Goal: Information Seeking & Learning: Learn about a topic

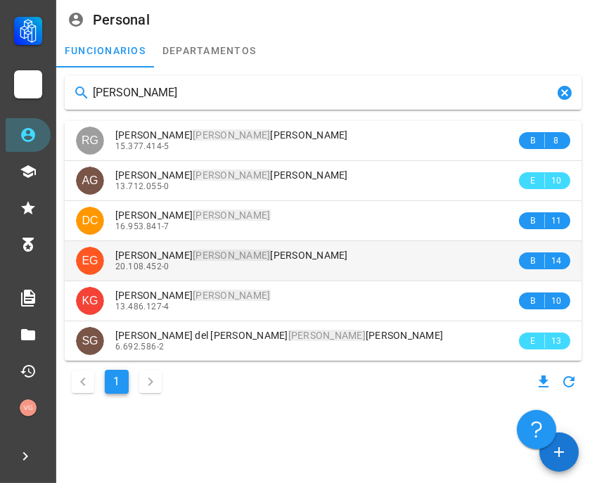
type input "[PERSON_NAME]"
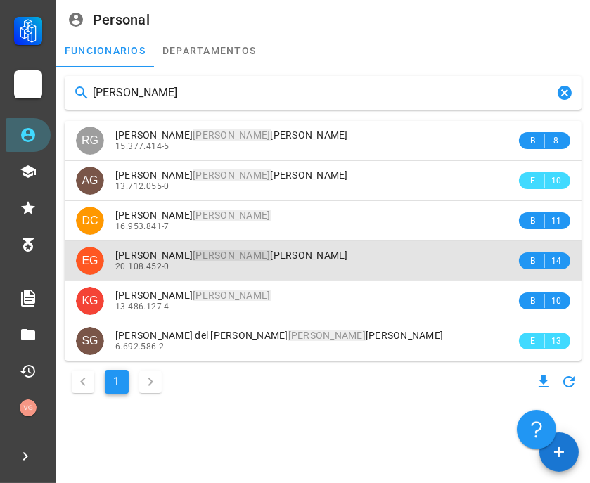
click at [267, 248] on div "[PERSON_NAME] [PERSON_NAME] 20.108.452-0" at bounding box center [315, 260] width 401 height 39
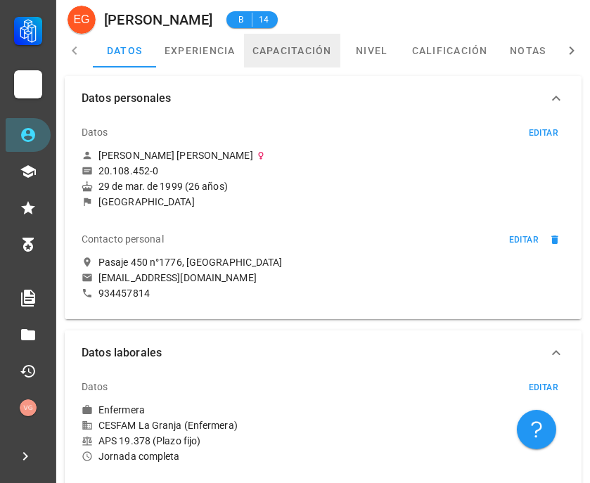
click at [306, 51] on link "capacitación" at bounding box center [292, 51] width 96 height 34
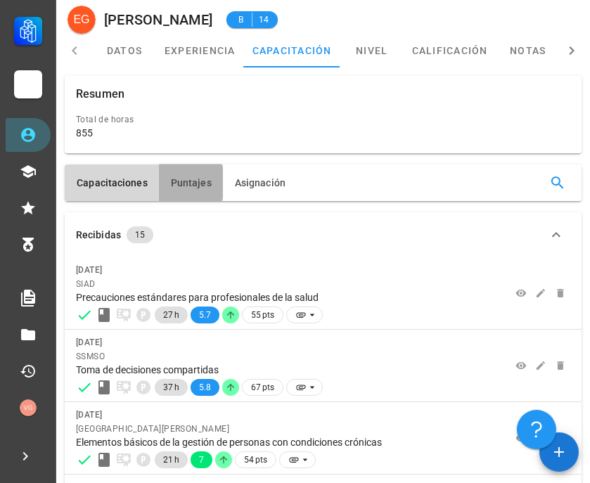
click at [170, 183] on span "Puntajes" at bounding box center [191, 182] width 42 height 11
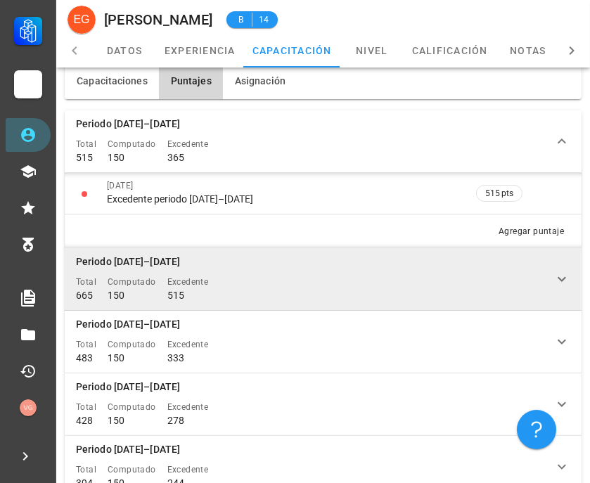
scroll to position [156, 0]
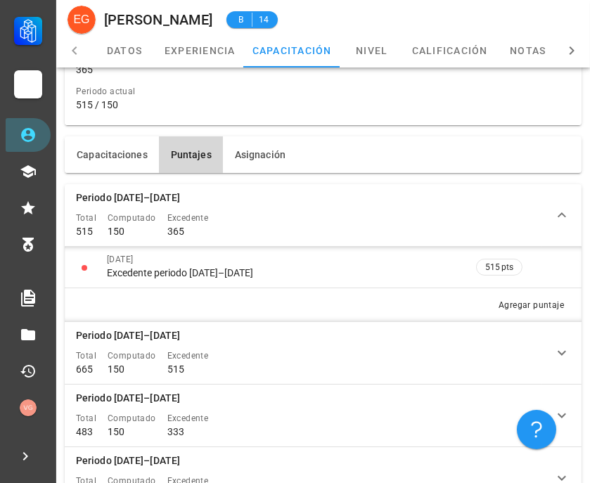
click at [448, 181] on div "Recibidas 15 [DATE] SIAD Precauciones estándares para profesionales de la salud…" at bounding box center [323, 395] width 528 height 433
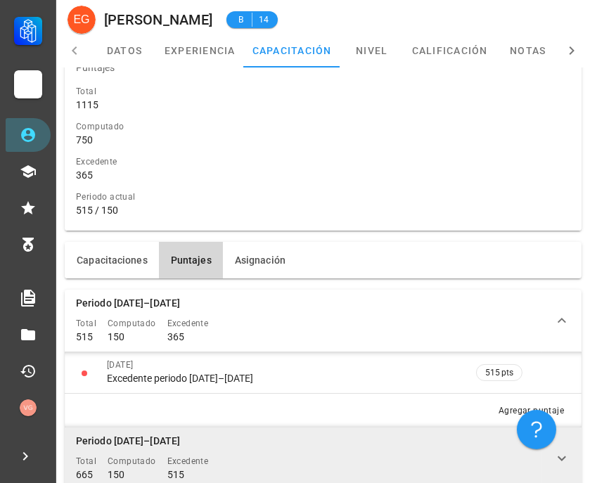
scroll to position [78, 0]
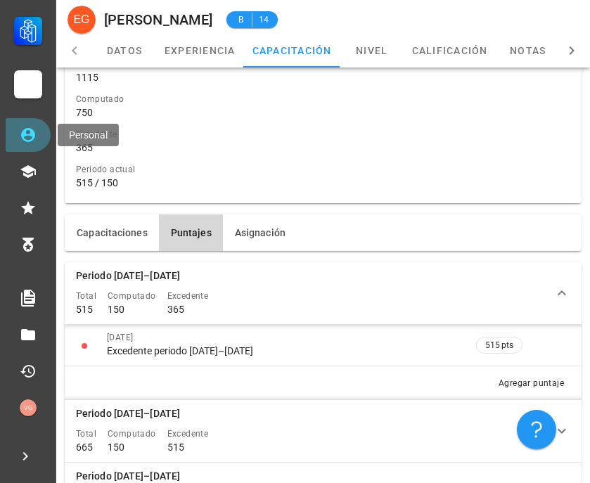
drag, startPoint x: 32, startPoint y: 145, endPoint x: 229, endPoint y: 100, distance: 202.1
click at [32, 145] on link "Personal" at bounding box center [28, 135] width 45 height 34
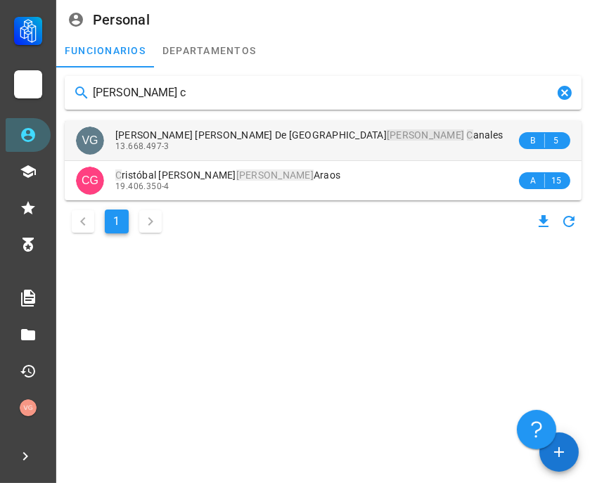
type input "[PERSON_NAME] c"
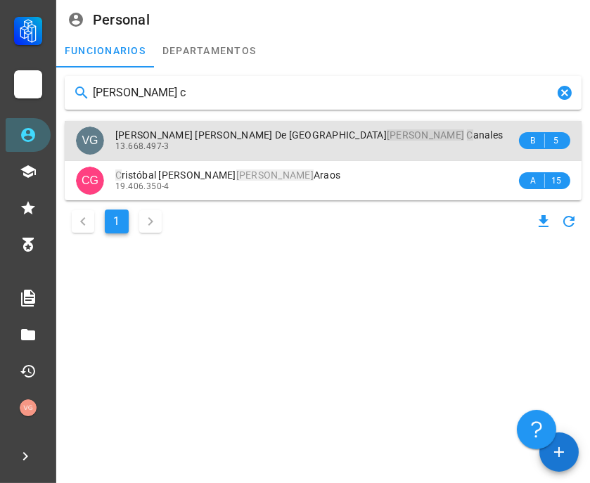
click at [259, 141] on div "13.668.497-3" at bounding box center [315, 146] width 401 height 10
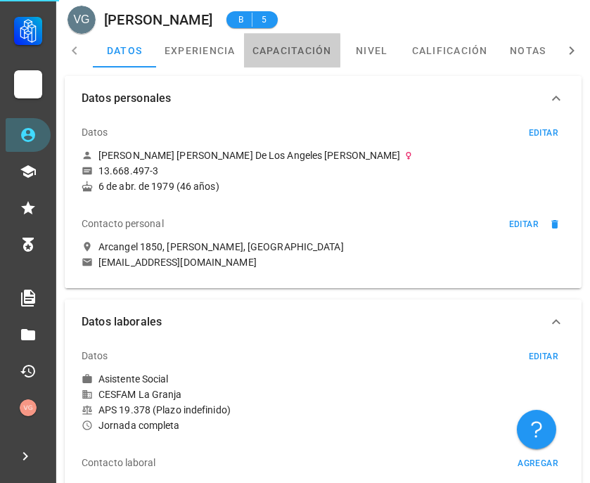
click at [300, 58] on link "capacitación" at bounding box center [292, 51] width 96 height 34
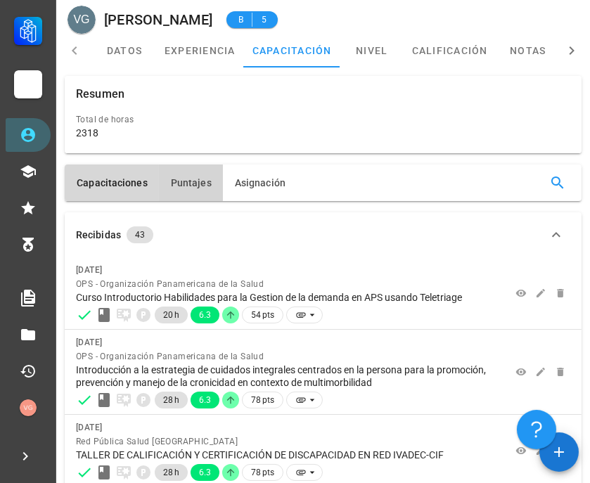
click at [203, 177] on span "Puntajes" at bounding box center [191, 182] width 42 height 11
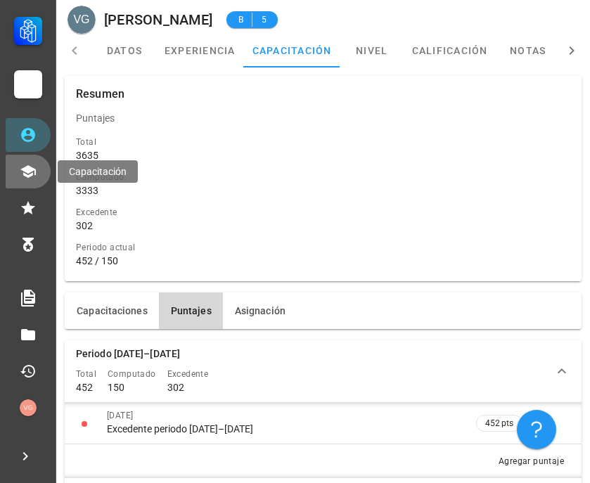
drag, startPoint x: 32, startPoint y: 155, endPoint x: 30, endPoint y: 144, distance: 12.0
click at [31, 154] on div "Carrera APS DASM La Granja Personal Capacitación Calificaciones Reconocimientos…" at bounding box center [28, 212] width 56 height 425
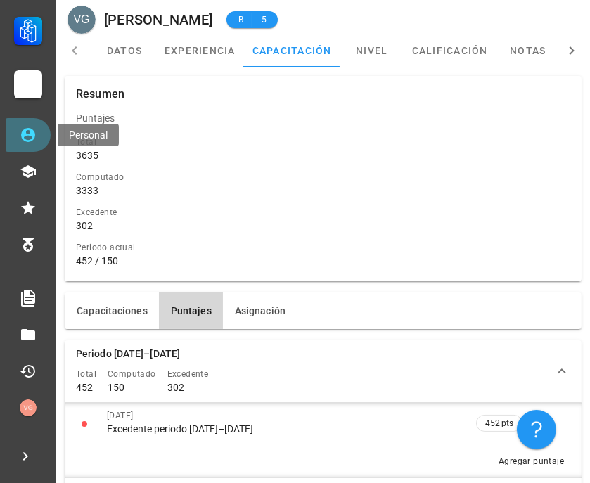
click at [30, 143] on icon at bounding box center [28, 135] width 17 height 17
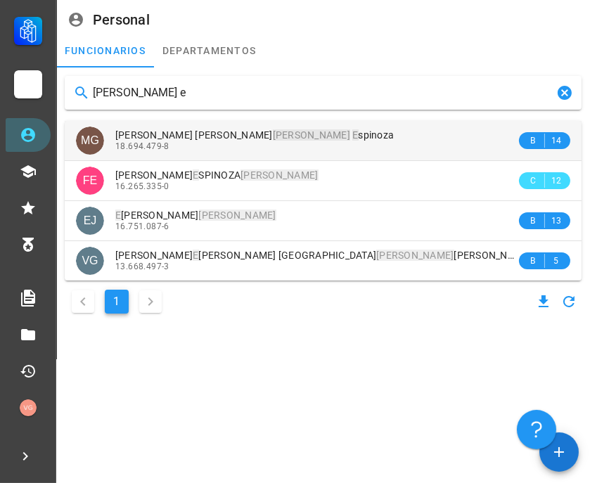
type input "[PERSON_NAME] e"
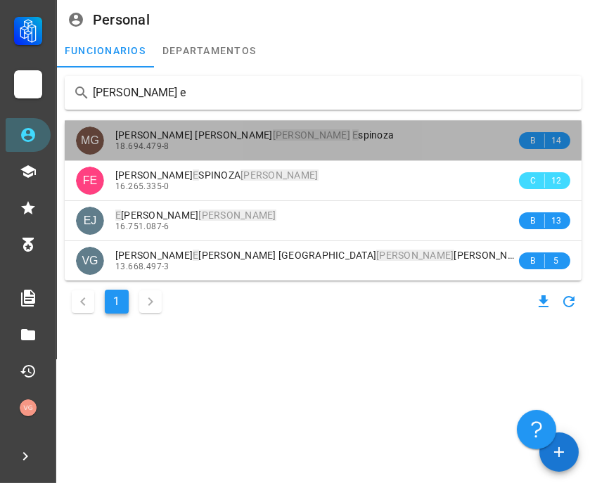
click at [284, 146] on div "18.694.479-8" at bounding box center [315, 146] width 401 height 10
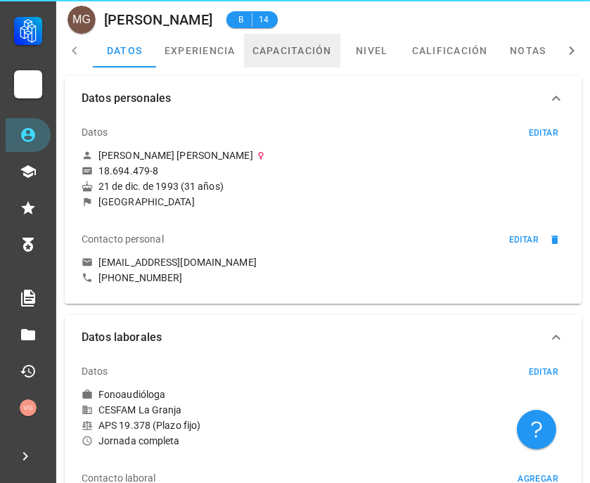
click at [285, 51] on link "capacitación" at bounding box center [292, 51] width 96 height 34
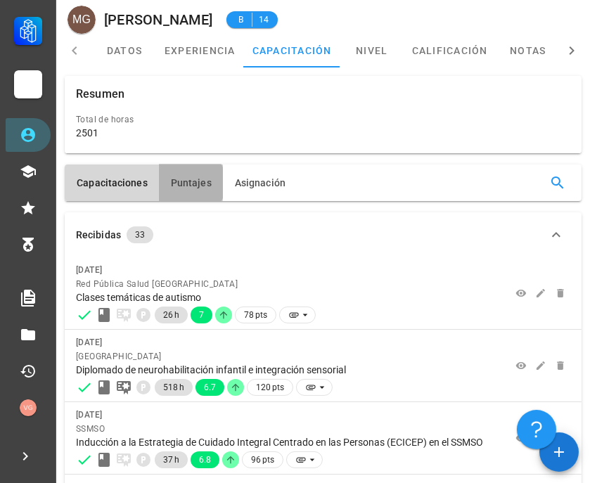
click at [174, 191] on button "Puntajes" at bounding box center [191, 183] width 64 height 37
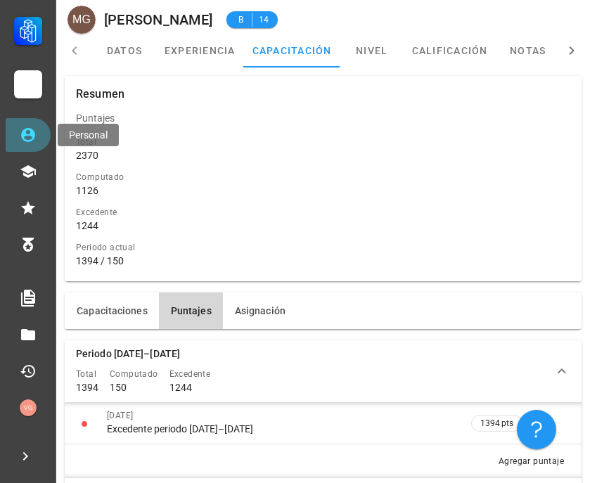
click at [35, 145] on link "Personal" at bounding box center [28, 135] width 45 height 34
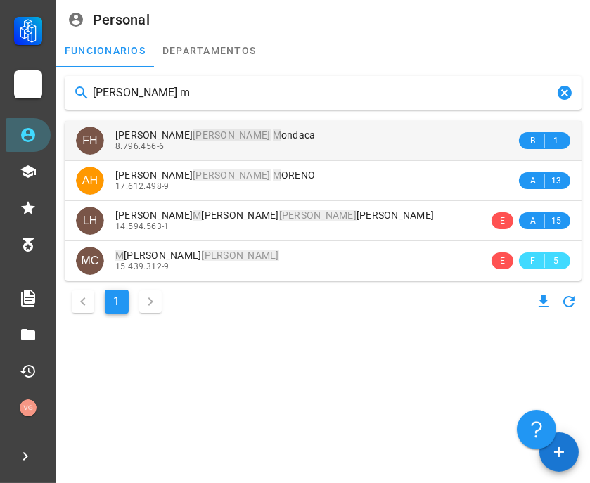
type input "[PERSON_NAME] m"
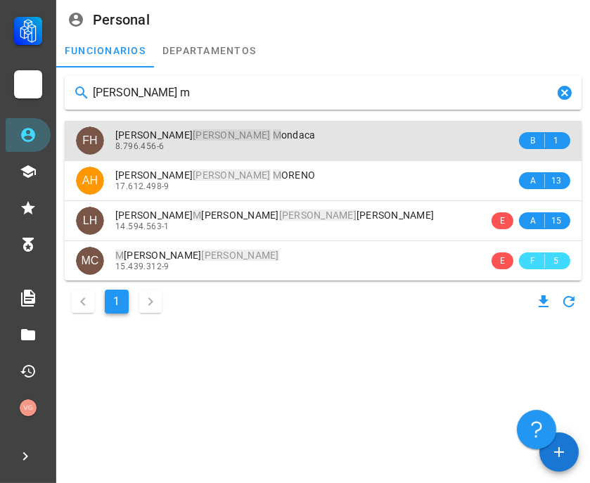
click at [249, 144] on div "8.796.456-6" at bounding box center [315, 146] width 401 height 10
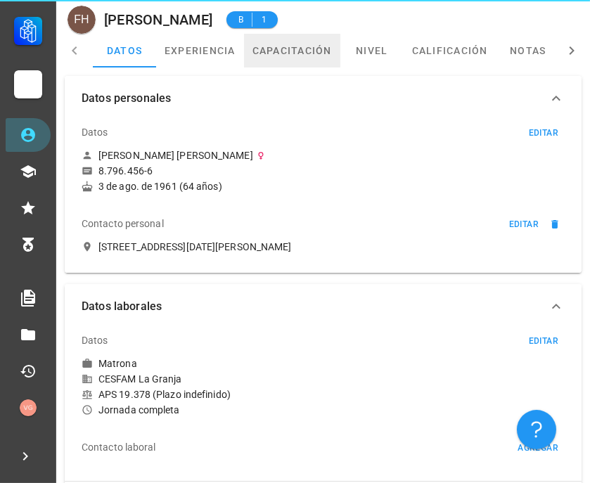
click at [311, 53] on link "capacitación" at bounding box center [292, 51] width 96 height 34
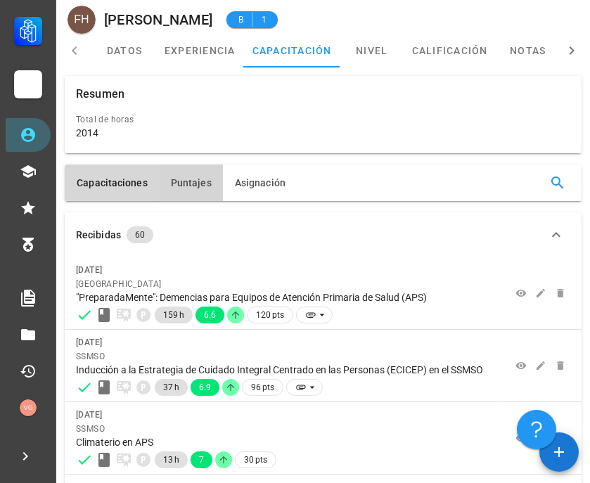
click at [185, 191] on button "Puntajes" at bounding box center [191, 183] width 64 height 37
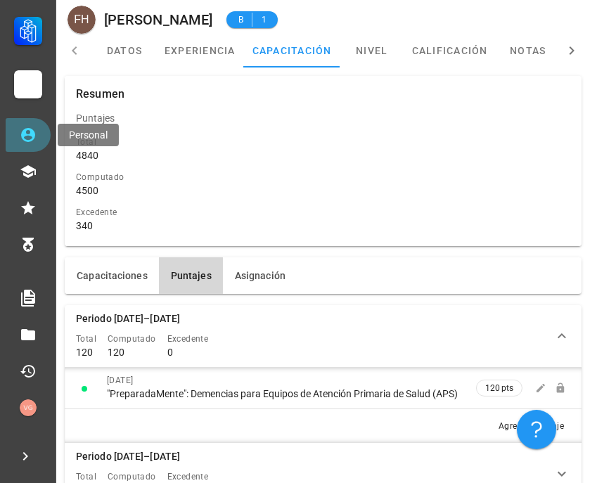
click at [35, 136] on icon at bounding box center [28, 135] width 17 height 17
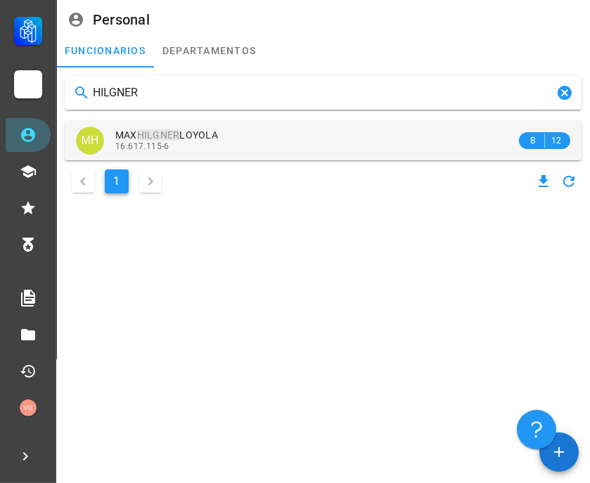
type input "HILGNER"
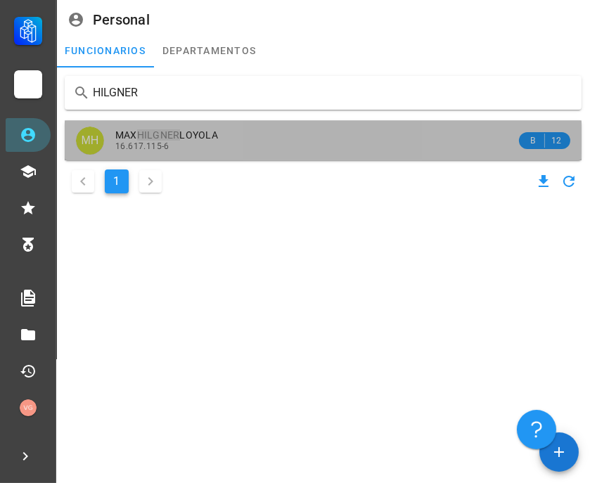
click at [249, 144] on div "16.617.115-6" at bounding box center [315, 146] width 401 height 10
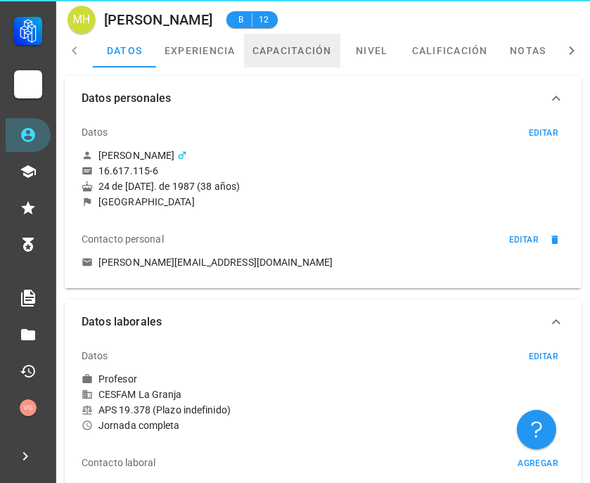
click at [312, 64] on link "capacitación" at bounding box center [292, 51] width 96 height 34
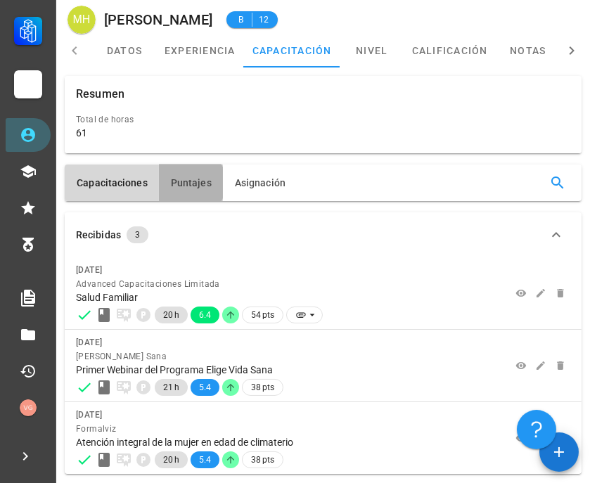
click at [184, 194] on button "Puntajes" at bounding box center [191, 183] width 64 height 37
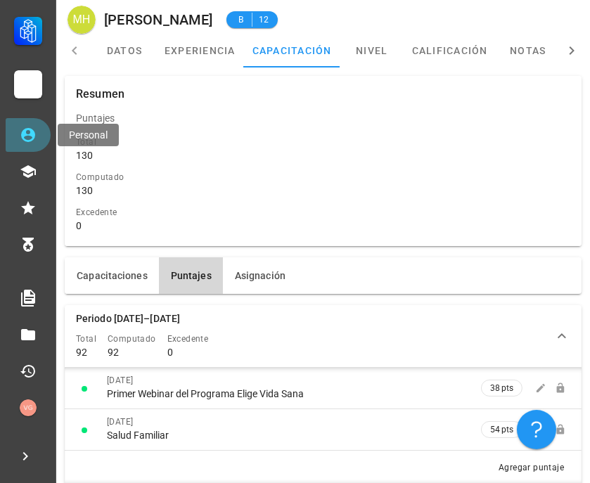
drag, startPoint x: 33, startPoint y: 134, endPoint x: 191, endPoint y: 115, distance: 159.3
click at [33, 134] on icon at bounding box center [28, 135] width 14 height 14
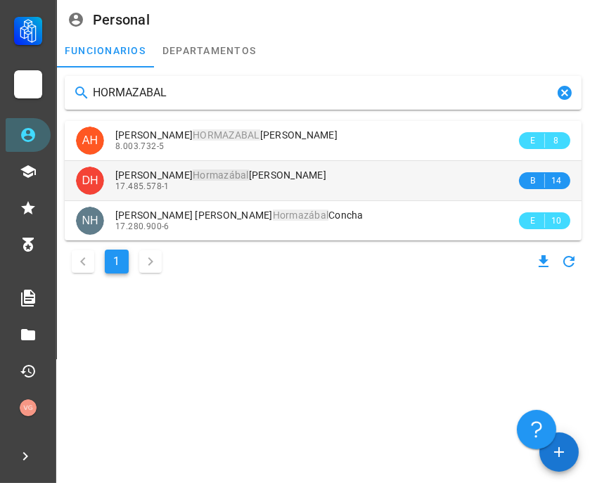
type input "HORMAZABAL"
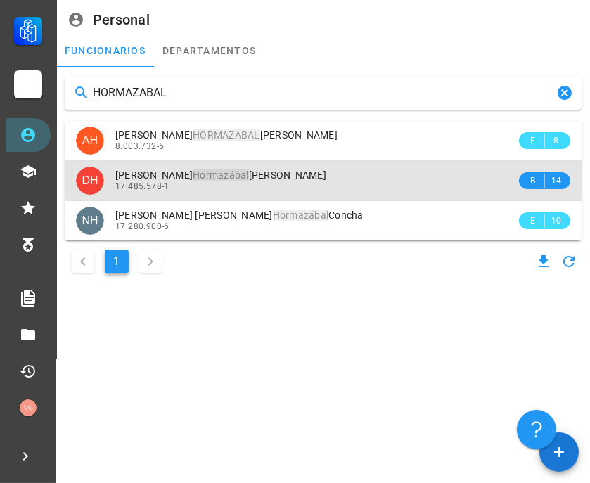
click at [298, 179] on div "[PERSON_NAME] [PERSON_NAME]" at bounding box center [315, 176] width 401 height 12
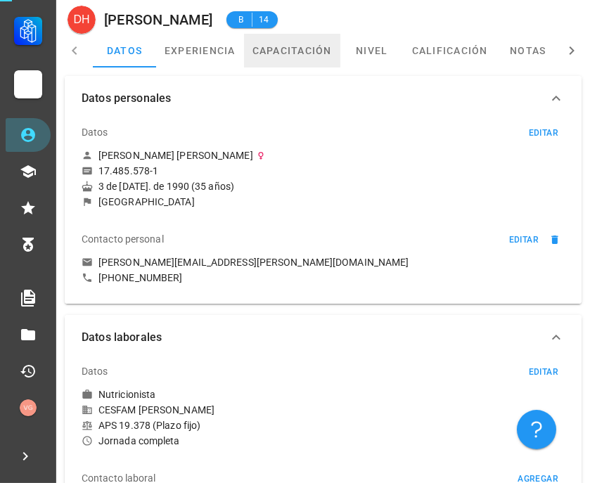
click at [300, 53] on link "capacitación" at bounding box center [292, 51] width 96 height 34
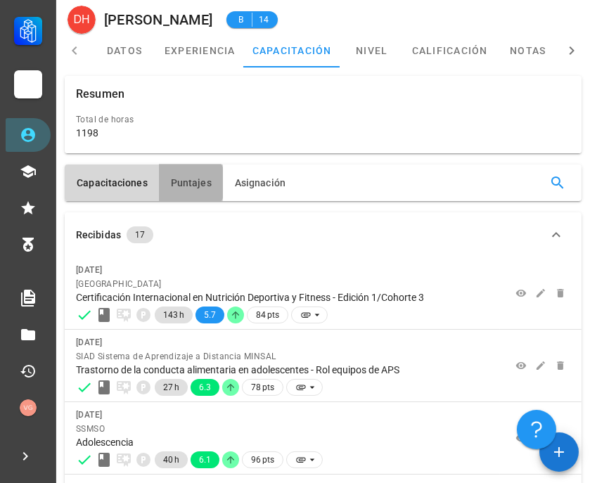
drag, startPoint x: 178, startPoint y: 184, endPoint x: 186, endPoint y: 186, distance: 7.9
click at [177, 182] on span "Puntajes" at bounding box center [191, 182] width 42 height 11
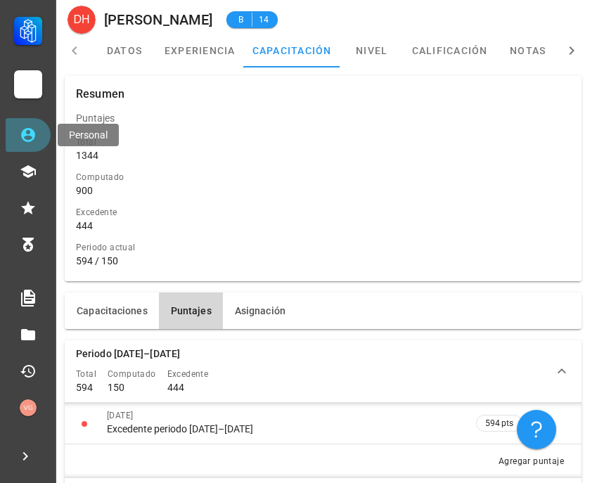
click at [36, 136] on icon at bounding box center [28, 135] width 17 height 17
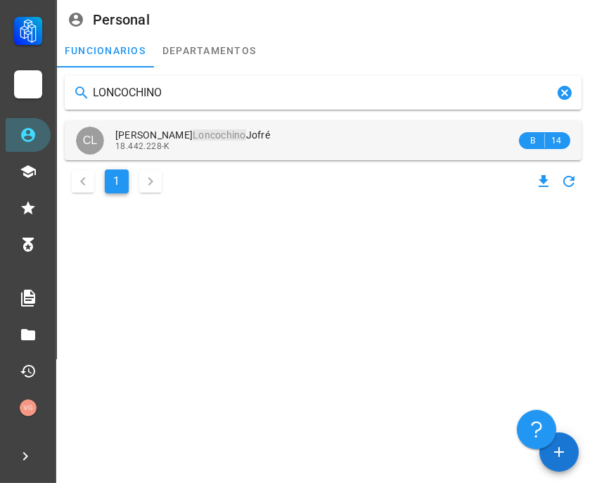
type input "LONCOCHINO"
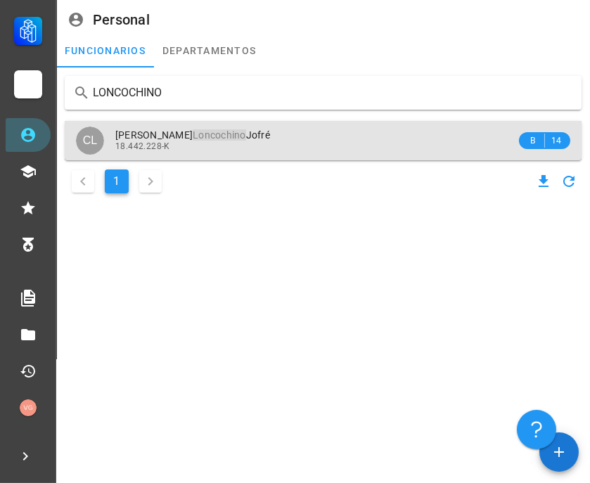
click at [267, 139] on span "[PERSON_NAME]" at bounding box center [192, 134] width 155 height 11
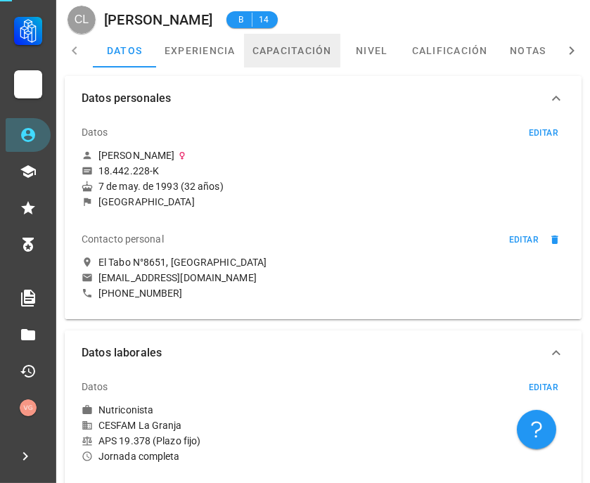
click at [298, 54] on link "capacitación" at bounding box center [292, 51] width 96 height 34
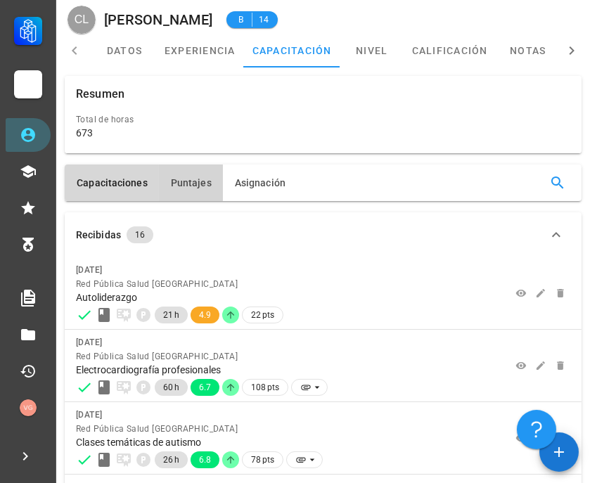
click at [195, 179] on span "Puntajes" at bounding box center [191, 182] width 42 height 11
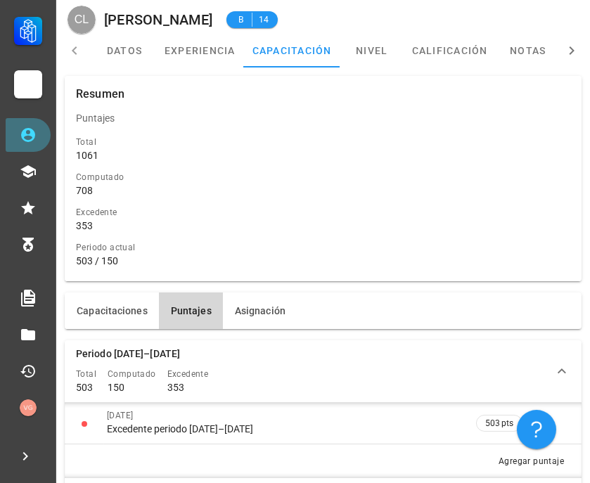
click at [34, 138] on icon at bounding box center [28, 135] width 14 height 14
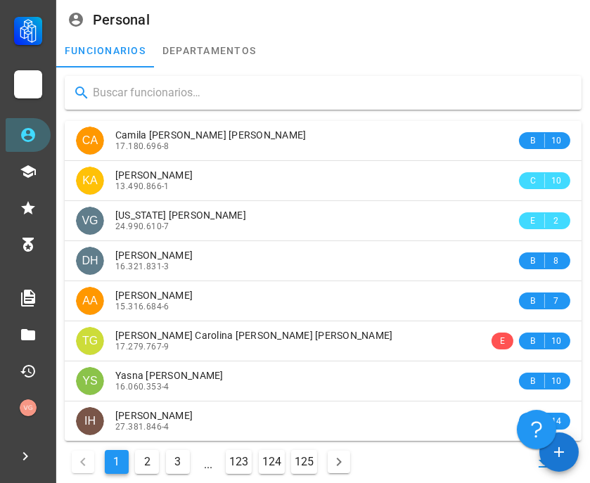
click at [162, 97] on input "text" at bounding box center [332, 93] width 478 height 23
paste input "[PERSON_NAME]"
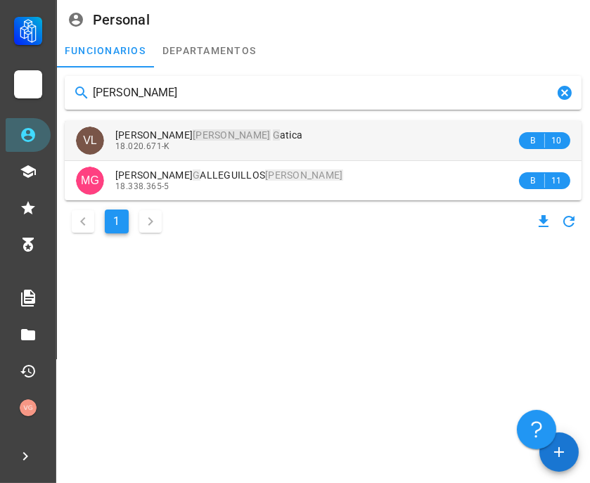
type input "[PERSON_NAME]"
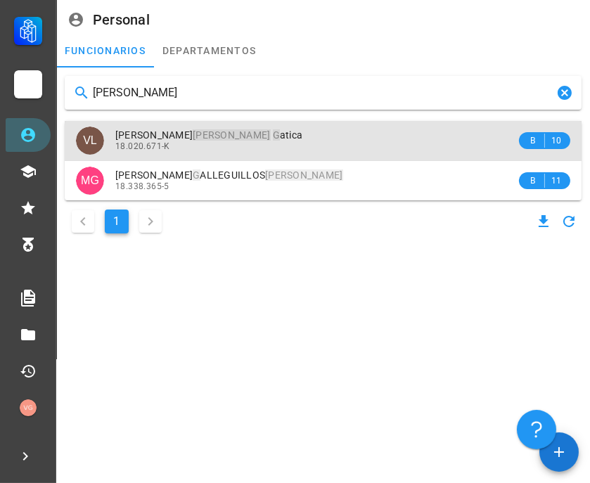
click at [300, 136] on div "[PERSON_NAME] [PERSON_NAME] G atica" at bounding box center [315, 135] width 401 height 12
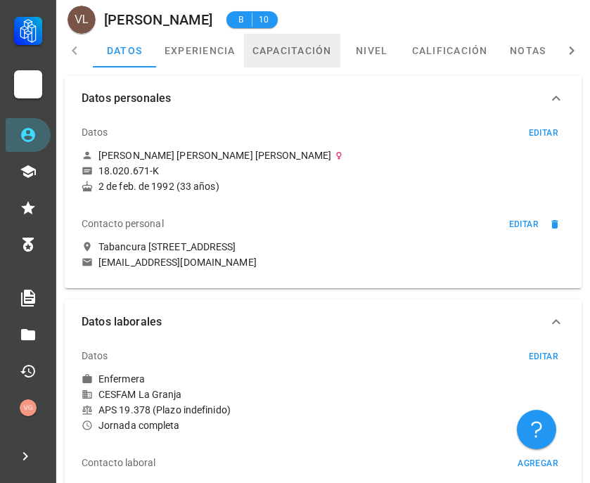
click at [302, 55] on link "capacitación" at bounding box center [292, 51] width 96 height 34
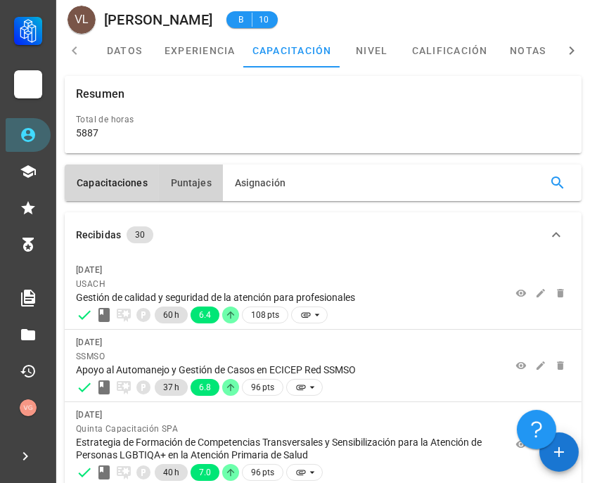
click at [198, 185] on span "Puntajes" at bounding box center [191, 182] width 42 height 11
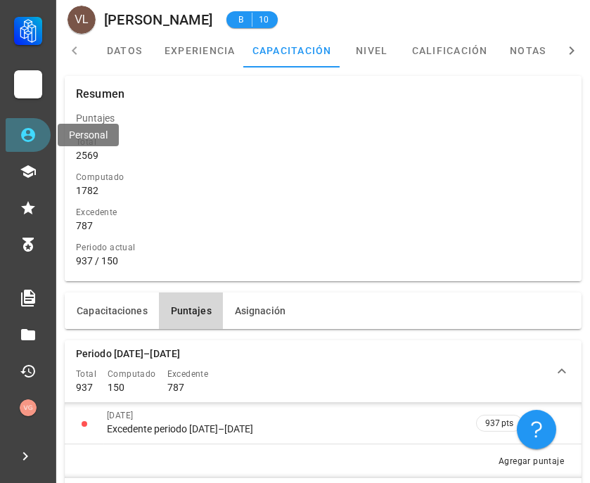
click at [39, 128] on link "Personal" at bounding box center [28, 135] width 45 height 34
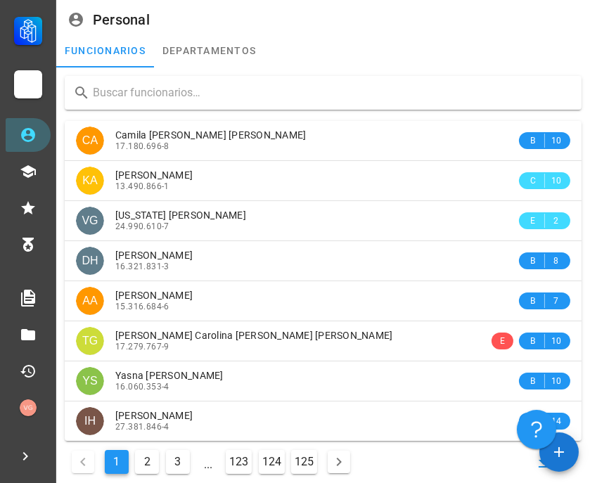
click at [250, 101] on input "text" at bounding box center [332, 93] width 478 height 23
paste input "[PERSON_NAME]"
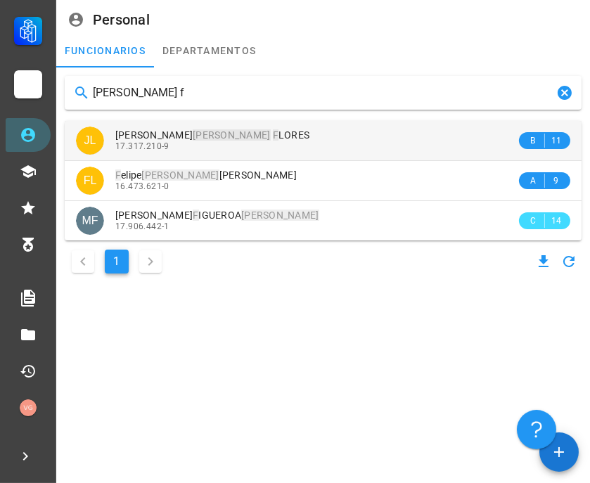
type input "[PERSON_NAME] f"
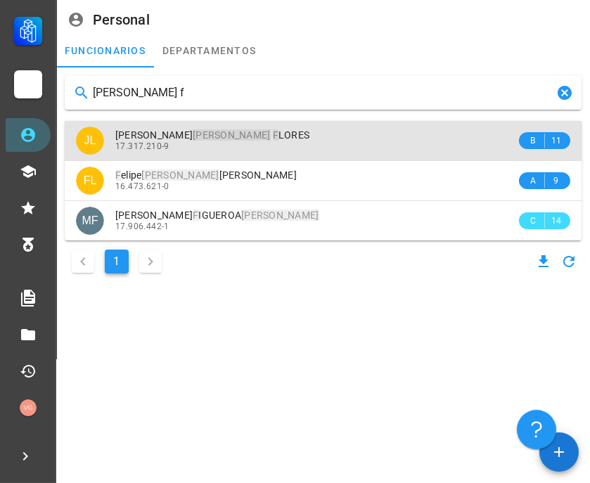
click at [282, 141] on div "17.317.210-9" at bounding box center [315, 146] width 401 height 10
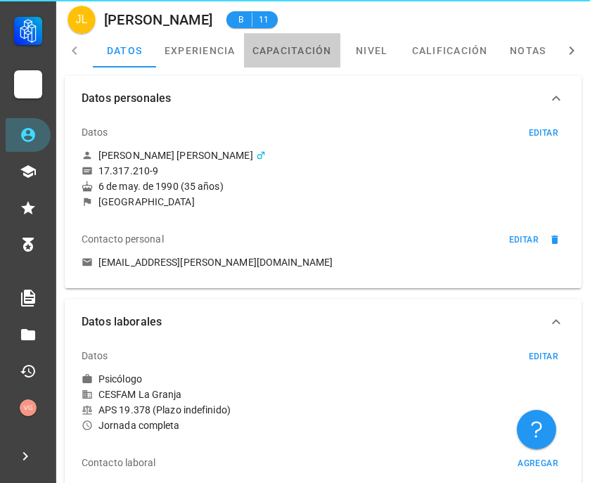
click at [301, 54] on link "capacitación" at bounding box center [292, 51] width 96 height 34
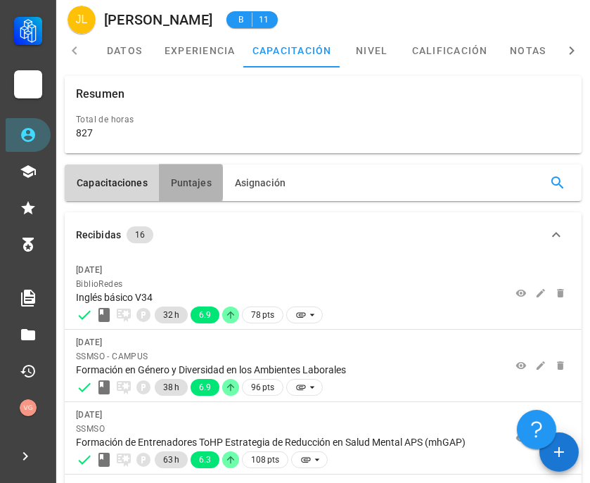
click at [188, 186] on span "Puntajes" at bounding box center [191, 182] width 42 height 11
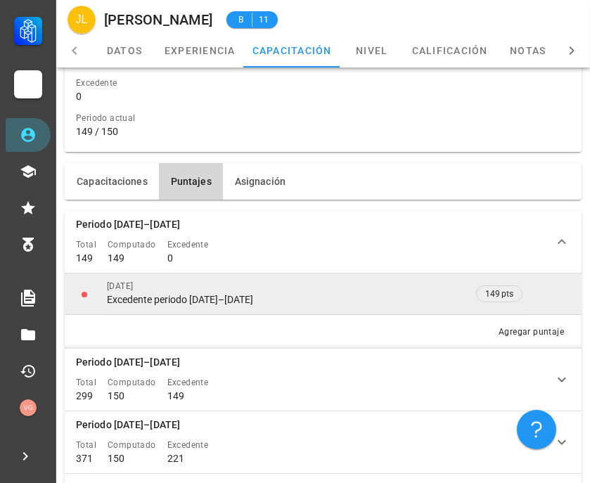
scroll to position [156, 0]
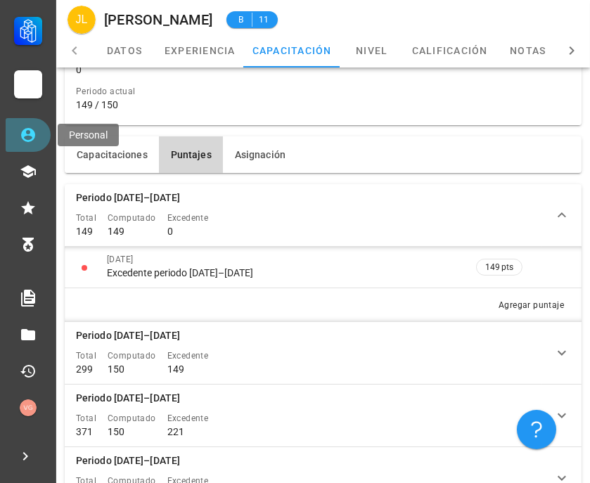
click at [32, 138] on icon at bounding box center [28, 135] width 14 height 14
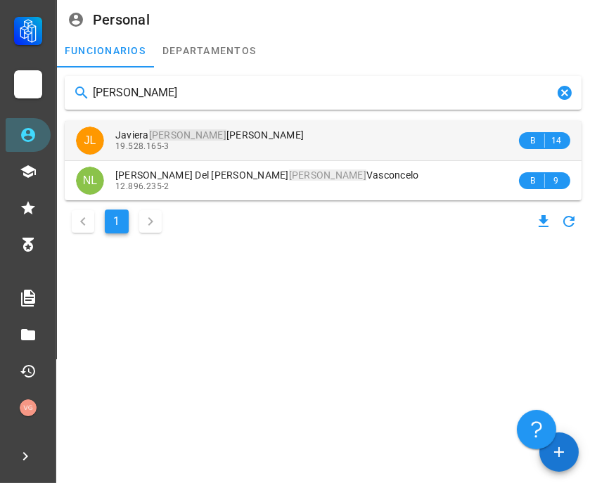
type input "[PERSON_NAME]"
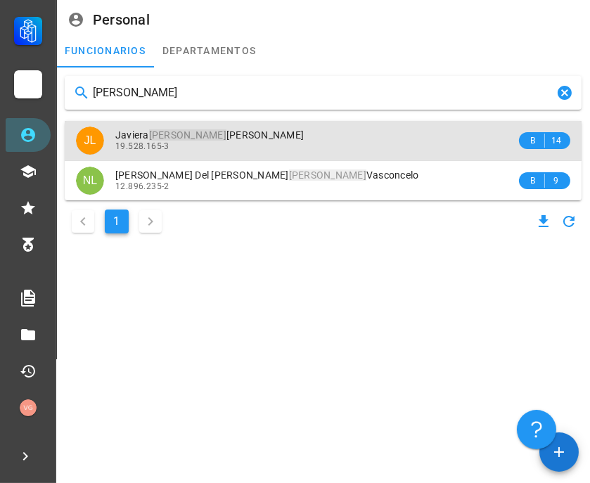
click at [257, 128] on div "[PERSON_NAME] 19.528.165-3" at bounding box center [315, 140] width 401 height 39
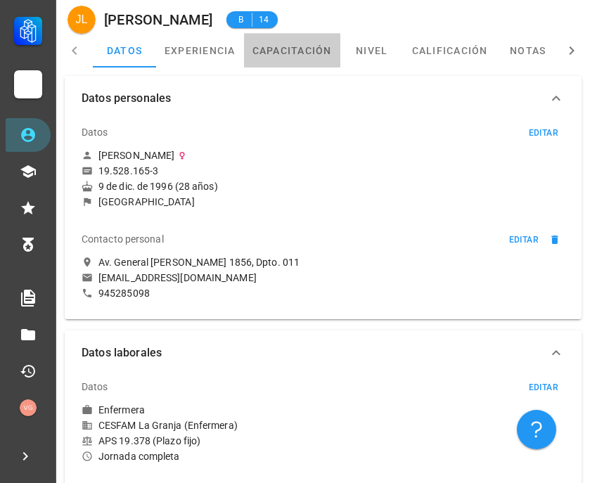
click at [321, 58] on link "capacitación" at bounding box center [292, 51] width 96 height 34
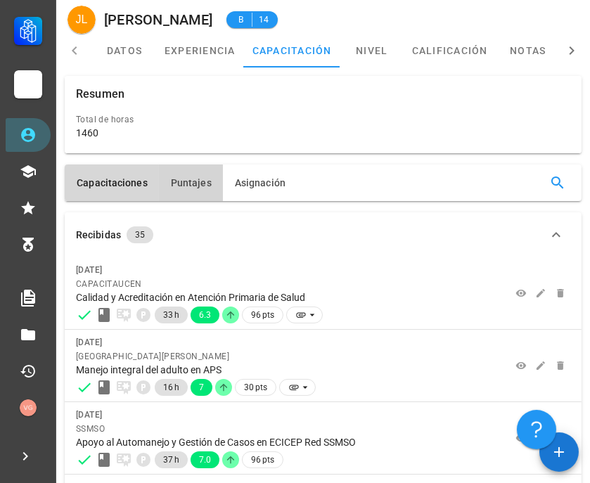
click at [200, 179] on span "Puntajes" at bounding box center [191, 182] width 42 height 11
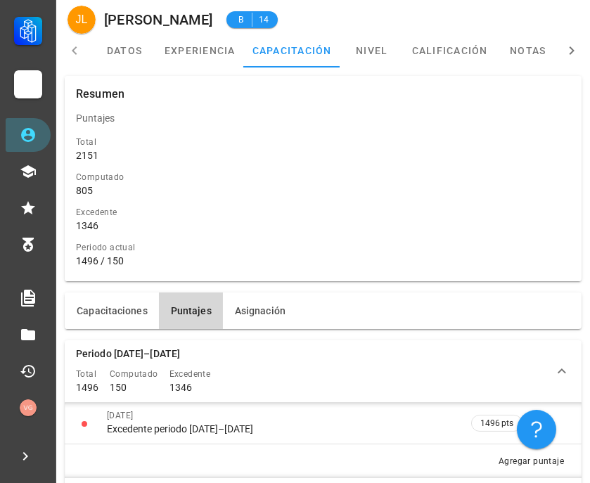
click at [307, 286] on div "Resumen Total de horas 1460 Resumen Puntajes Total 2151 Computado 805 Excedente…" at bounding box center [323, 178] width 528 height 217
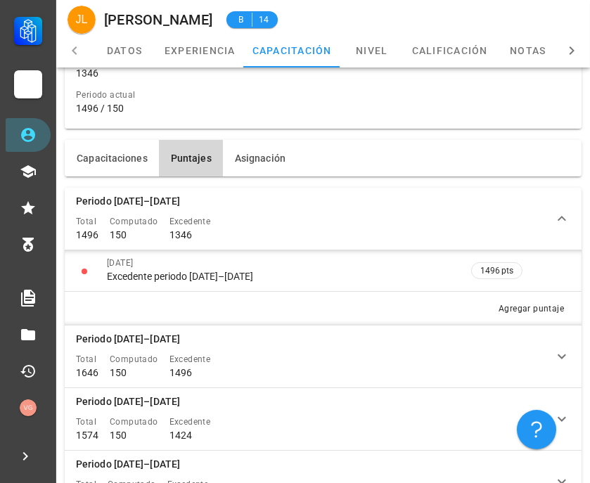
scroll to position [156, 0]
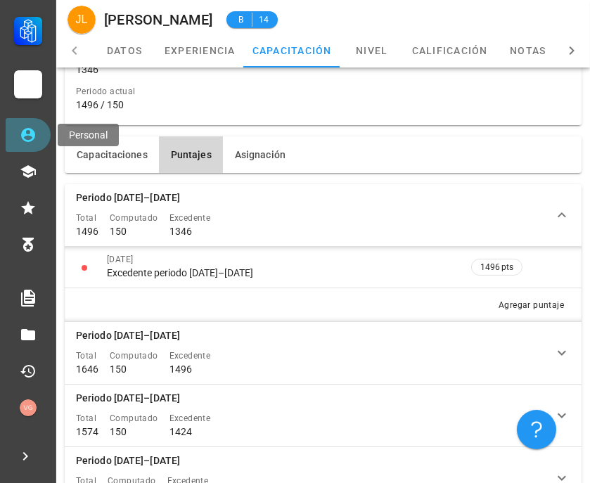
click at [39, 134] on link "Personal" at bounding box center [28, 135] width 45 height 34
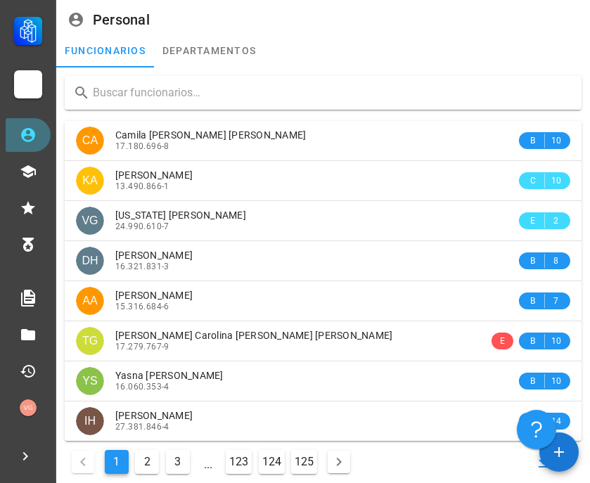
click at [34, 127] on icon at bounding box center [28, 135] width 17 height 17
click at [135, 95] on input "text" at bounding box center [332, 93] width 478 height 23
paste input "[PERSON_NAME]"
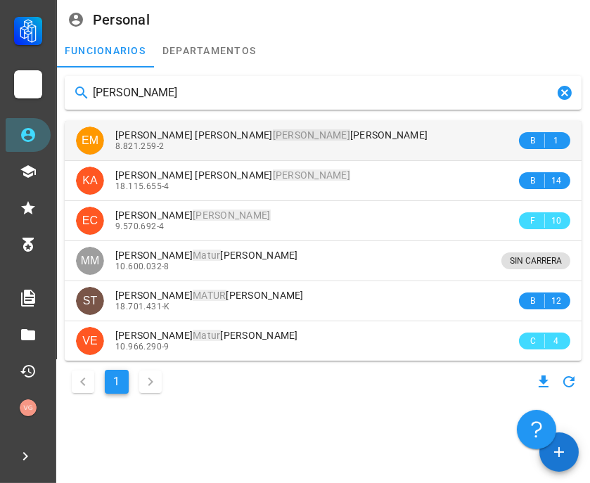
type input "[PERSON_NAME]"
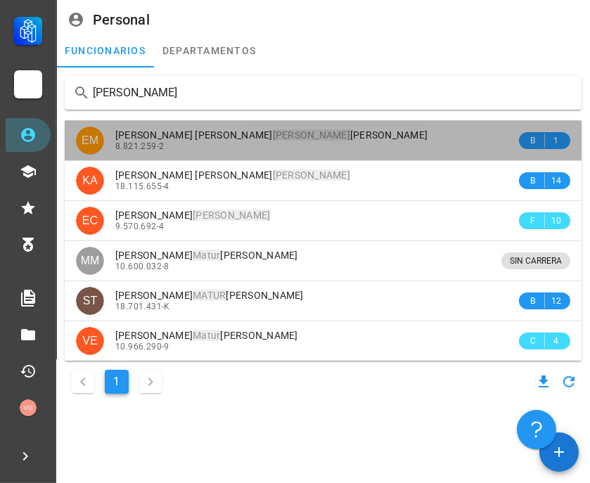
click at [277, 142] on div "8.821.259-2" at bounding box center [315, 146] width 401 height 10
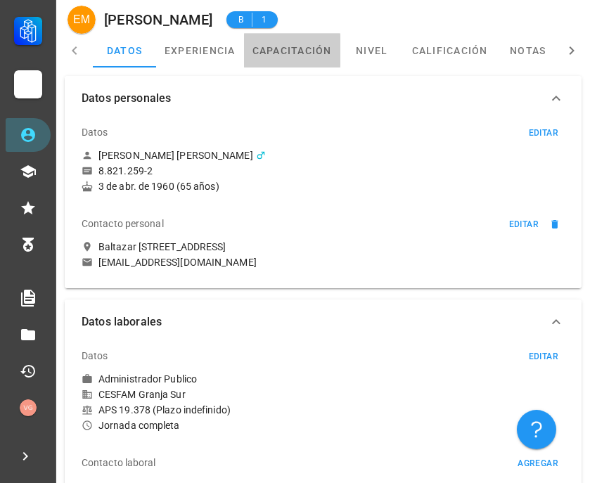
click at [298, 53] on link "capacitación" at bounding box center [292, 51] width 96 height 34
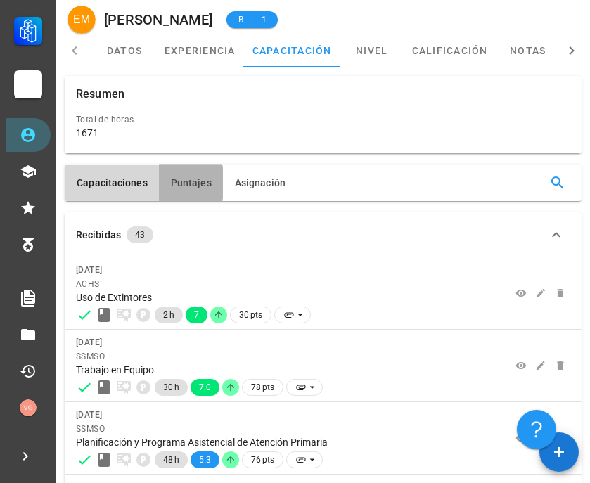
click at [203, 178] on span "Puntajes" at bounding box center [191, 182] width 42 height 11
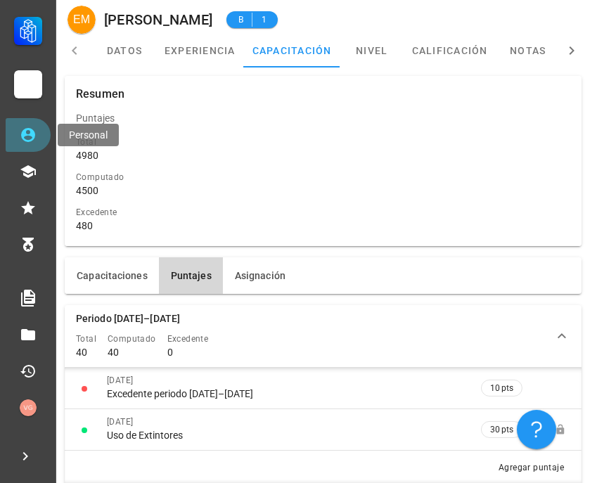
click at [23, 134] on icon at bounding box center [28, 135] width 14 height 14
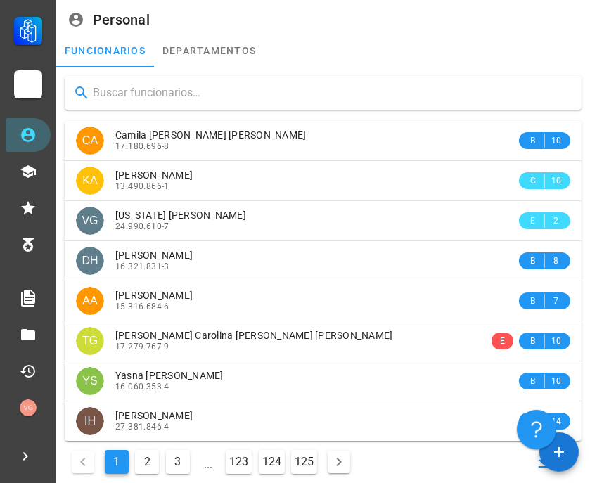
click at [201, 93] on input "text" at bounding box center [332, 93] width 478 height 23
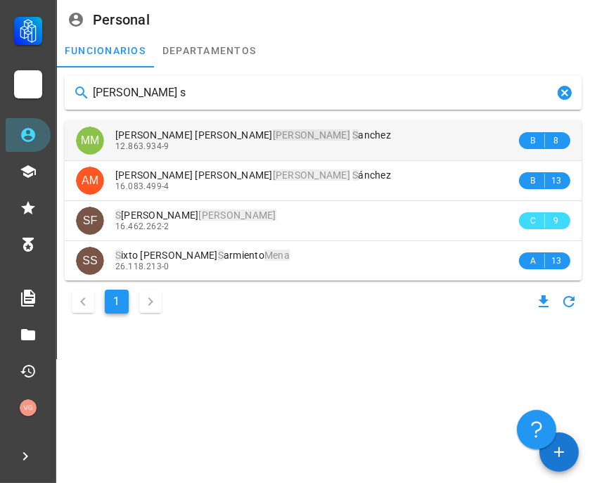
type input "[PERSON_NAME] s"
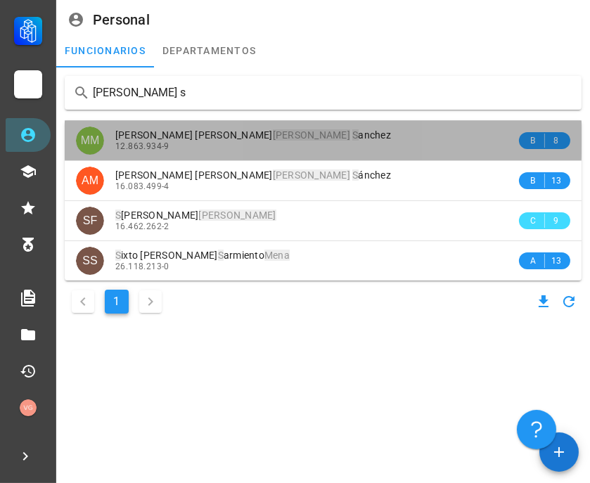
click at [298, 146] on div "12.863.934-9" at bounding box center [315, 146] width 401 height 10
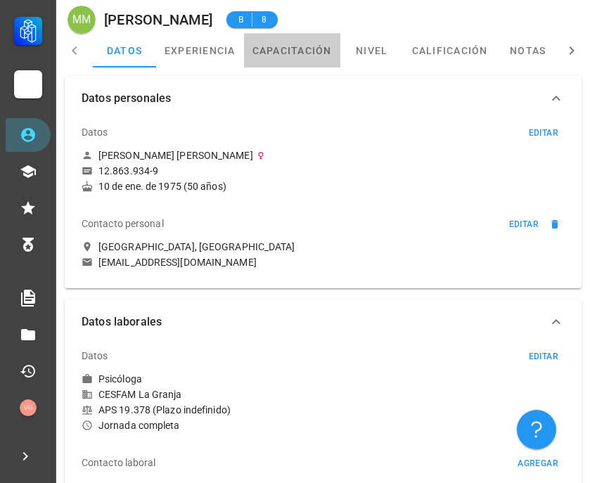
click at [301, 60] on link "capacitación" at bounding box center [292, 51] width 96 height 34
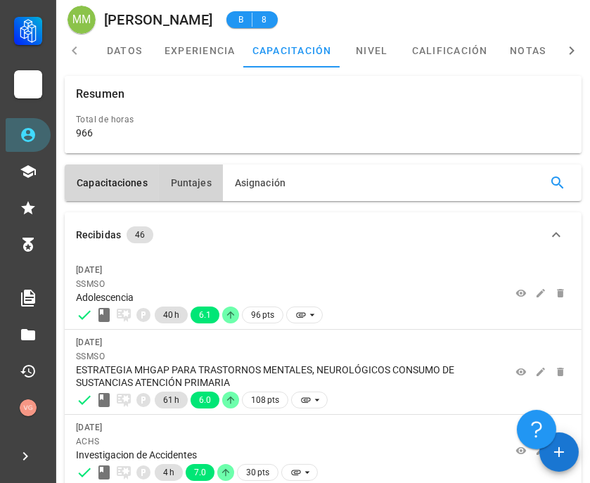
click at [186, 181] on span "Puntajes" at bounding box center [191, 182] width 42 height 11
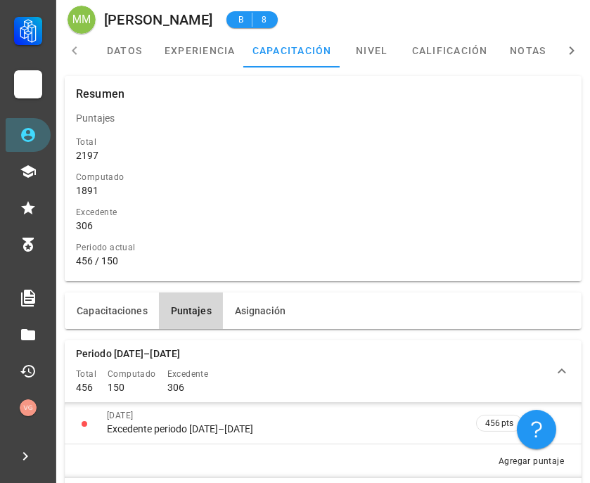
click at [484, 293] on div "Capacitaciones [GEOGRAPHIC_DATA] Asignación" at bounding box center [323, 311] width 517 height 37
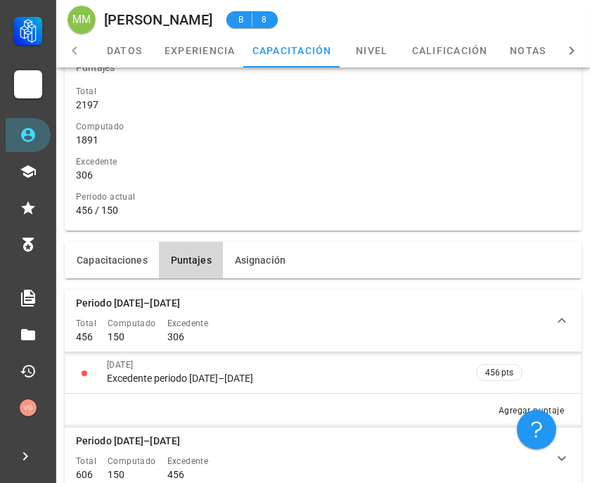
scroll to position [78, 0]
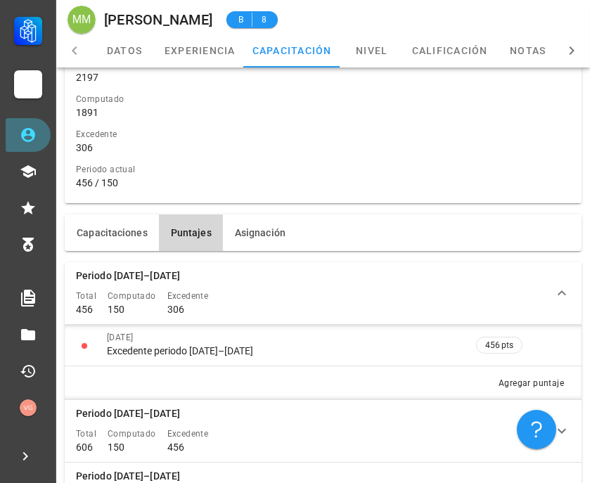
drag, startPoint x: 35, startPoint y: 133, endPoint x: 158, endPoint y: 127, distance: 122.6
click at [35, 133] on icon at bounding box center [28, 135] width 17 height 17
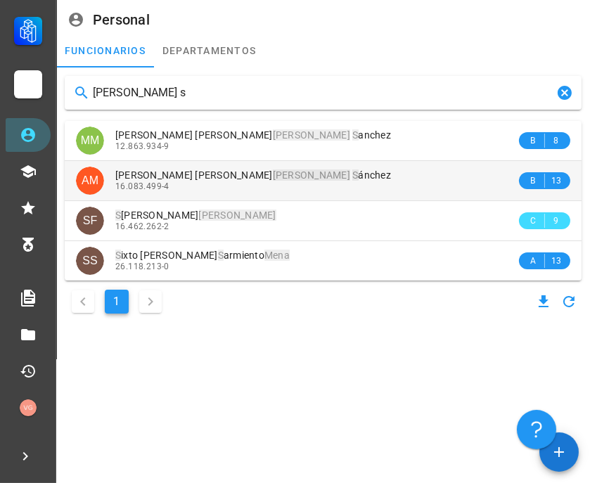
type input "[PERSON_NAME] s"
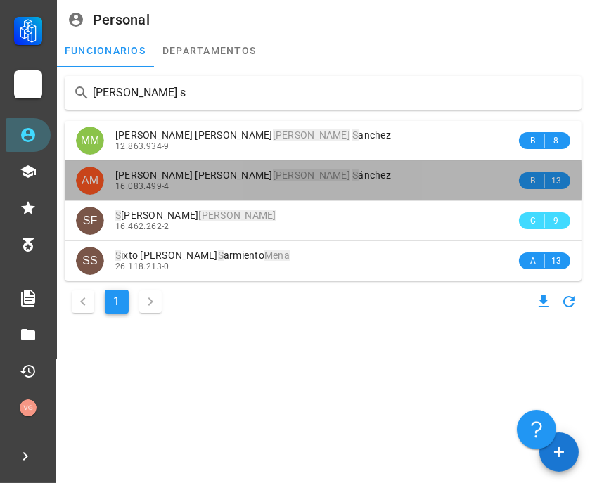
click at [284, 179] on div "[PERSON_NAME] S ánchez" at bounding box center [315, 176] width 401 height 12
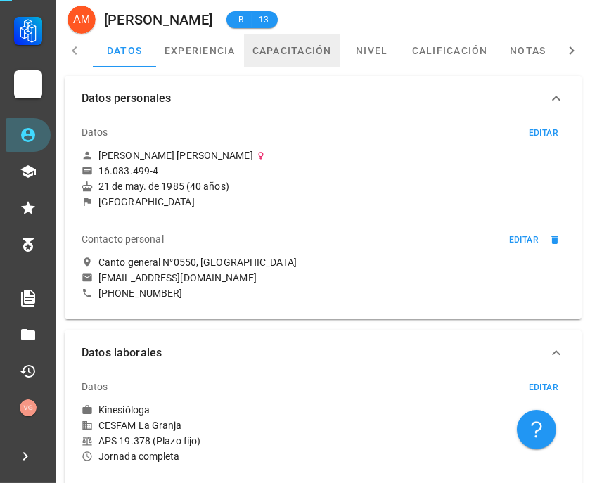
click at [293, 50] on link "capacitación" at bounding box center [292, 51] width 96 height 34
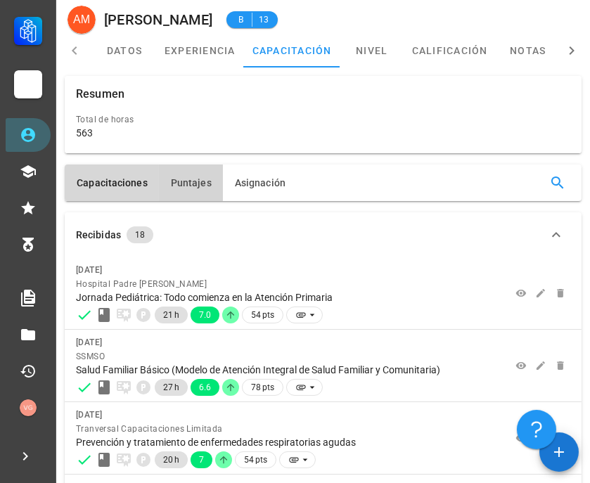
click at [187, 184] on span "Puntajes" at bounding box center [191, 182] width 42 height 11
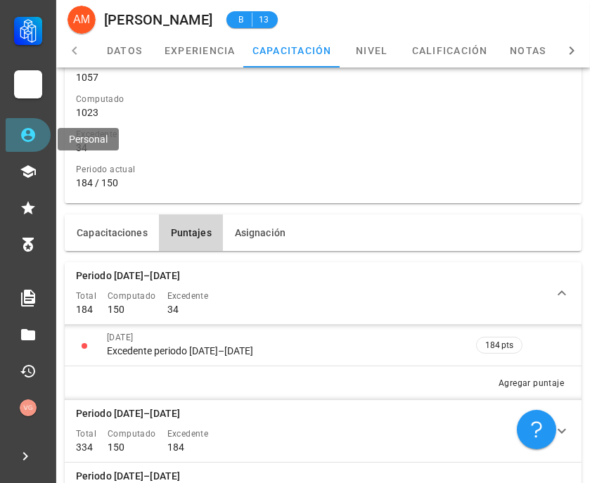
click at [41, 141] on link "Personal" at bounding box center [28, 135] width 45 height 34
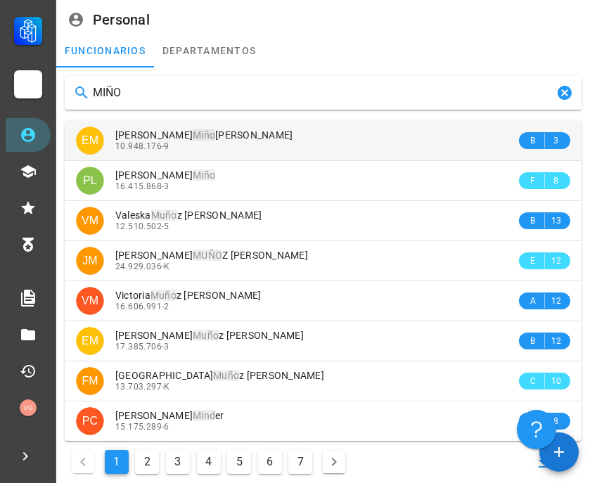
type input "MIÑO"
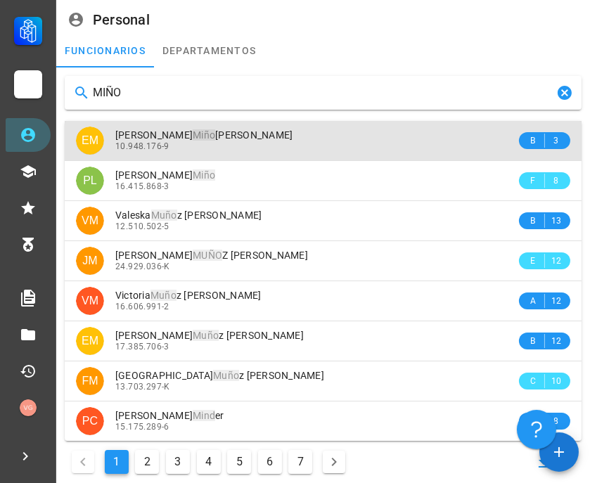
click at [288, 139] on div "[PERSON_NAME] [PERSON_NAME]" at bounding box center [315, 135] width 401 height 12
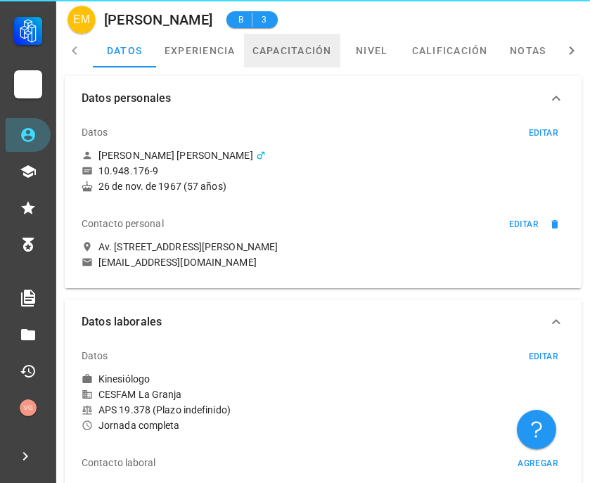
click at [287, 39] on link "capacitación" at bounding box center [292, 51] width 96 height 34
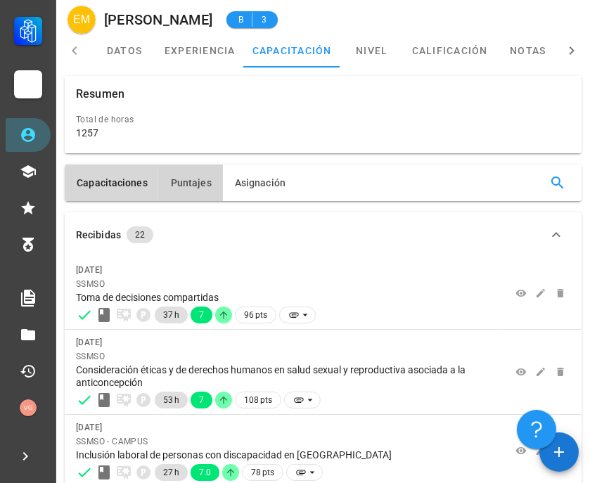
click at [186, 184] on span "Puntajes" at bounding box center [191, 182] width 42 height 11
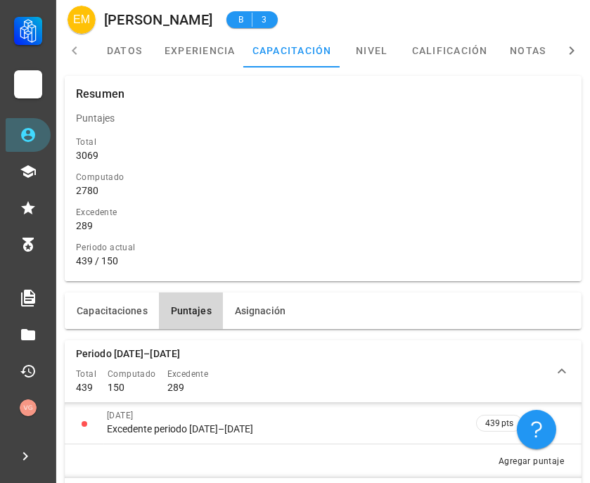
click at [264, 289] on div "Capacitaciones [GEOGRAPHIC_DATA] Asignación" at bounding box center [323, 311] width 528 height 48
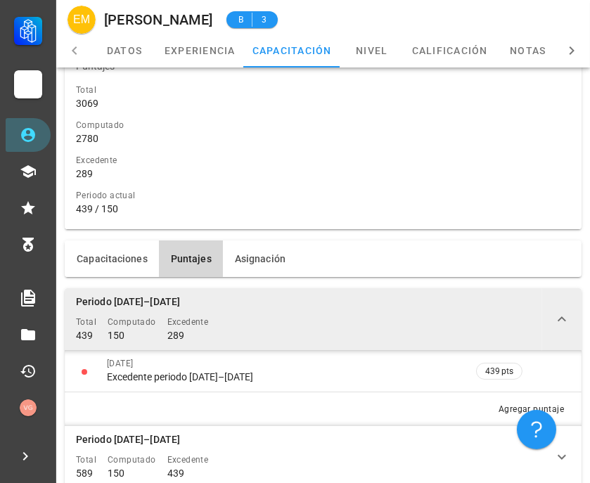
scroll to position [78, 0]
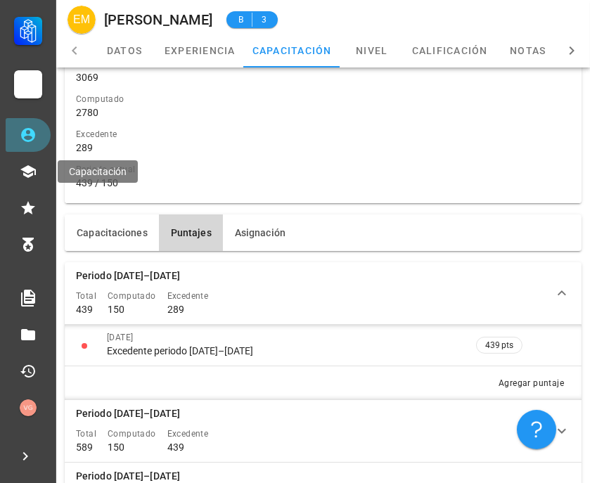
click at [30, 146] on link "Personal" at bounding box center [28, 135] width 45 height 34
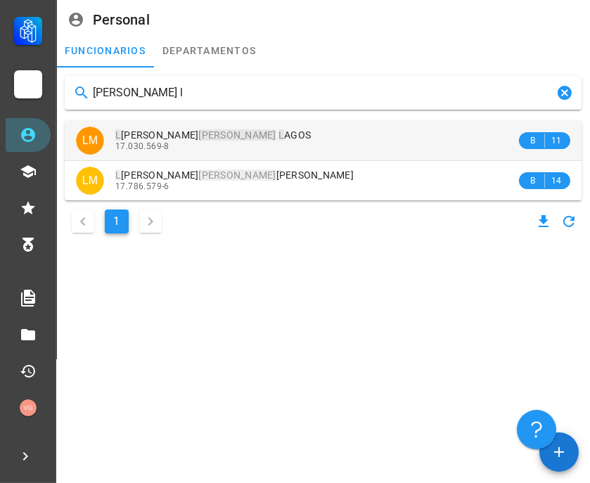
type input "[PERSON_NAME] l"
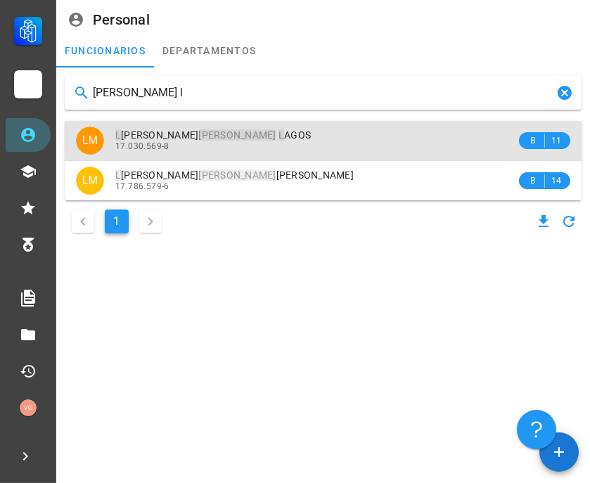
click at [302, 149] on div "17.030.569-8" at bounding box center [315, 146] width 401 height 10
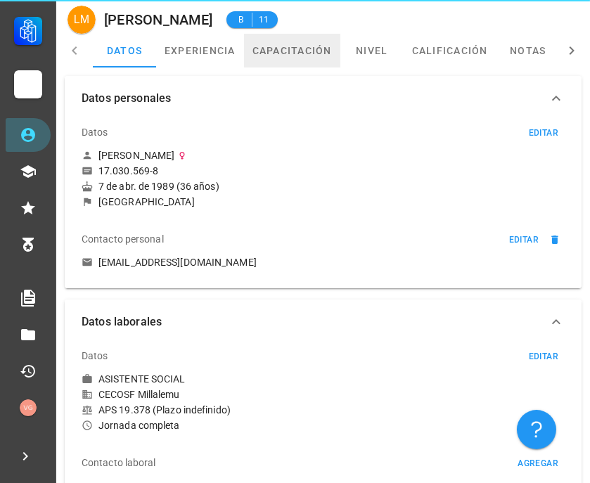
click at [285, 40] on link "capacitación" at bounding box center [292, 51] width 96 height 34
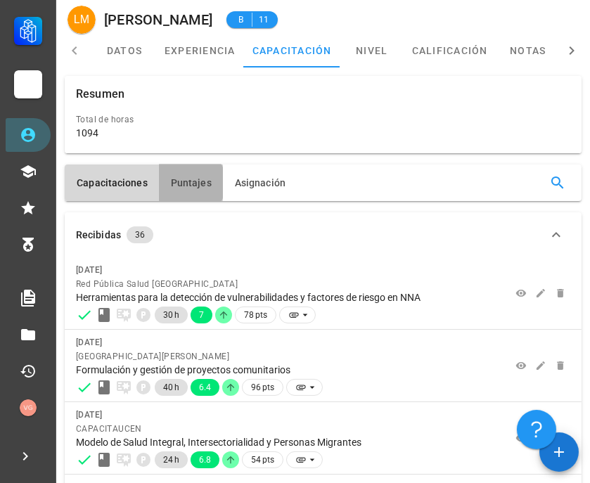
click at [189, 181] on span "Puntajes" at bounding box center [191, 182] width 42 height 11
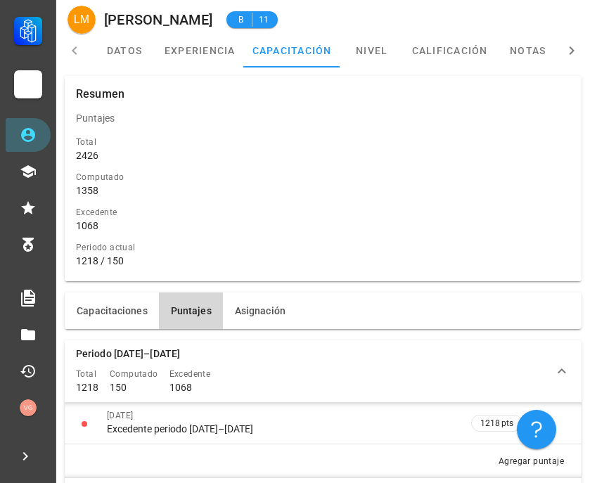
click at [309, 286] on div "Resumen Total de horas 1094 Resumen Puntajes Total 2426 Computado 1358 Excedent…" at bounding box center [323, 178] width 528 height 217
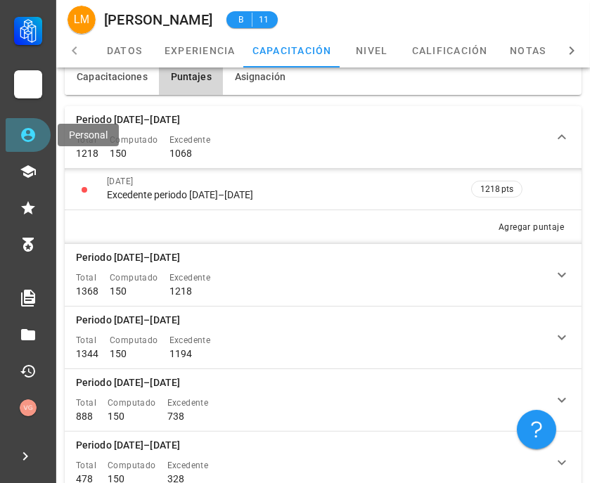
drag, startPoint x: 39, startPoint y: 136, endPoint x: 110, endPoint y: 135, distance: 71.1
click at [39, 136] on link "Personal" at bounding box center [28, 135] width 45 height 34
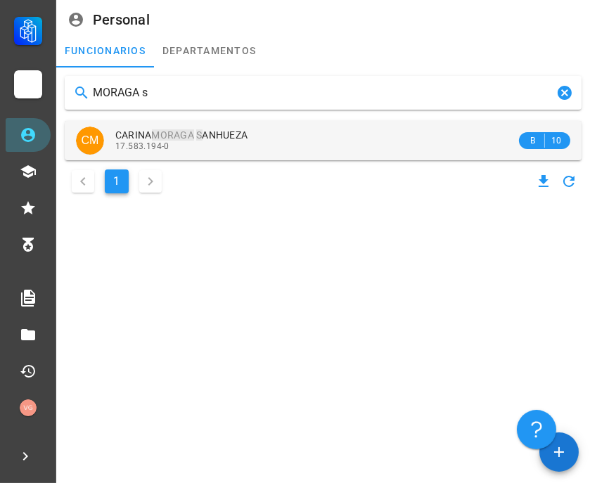
type input "MORAGA s"
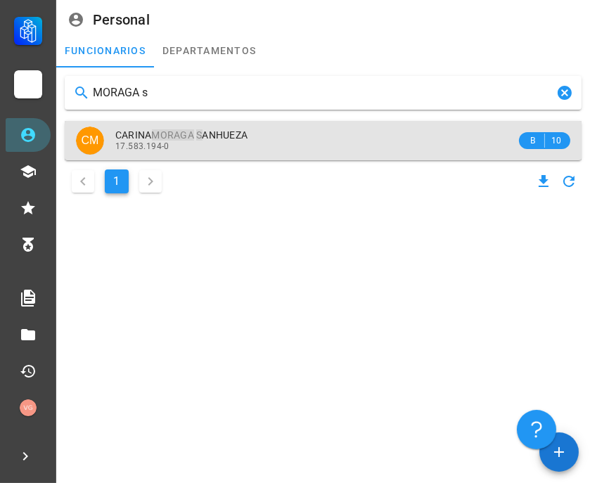
click at [224, 125] on div "[PERSON_NAME] S ANHUEZA 17.583.194-0" at bounding box center [315, 140] width 401 height 39
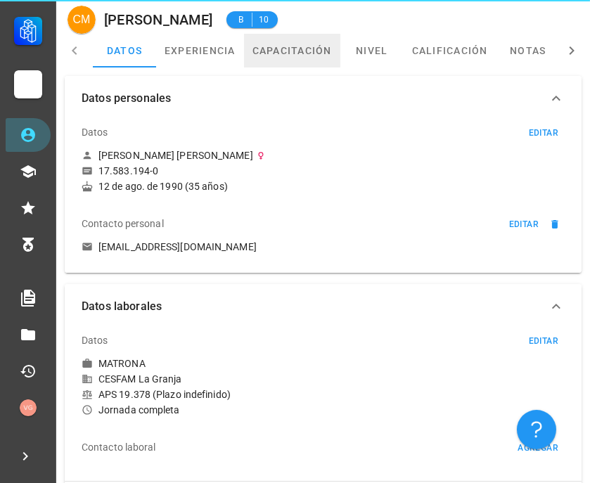
click at [300, 60] on link "capacitación" at bounding box center [292, 51] width 96 height 34
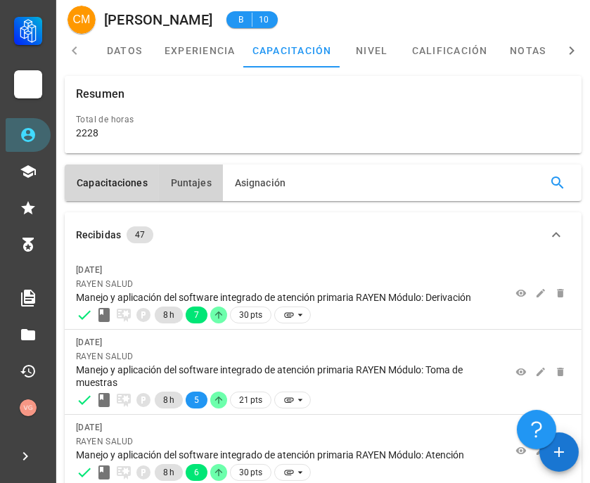
click at [179, 179] on span "Puntajes" at bounding box center [191, 182] width 42 height 11
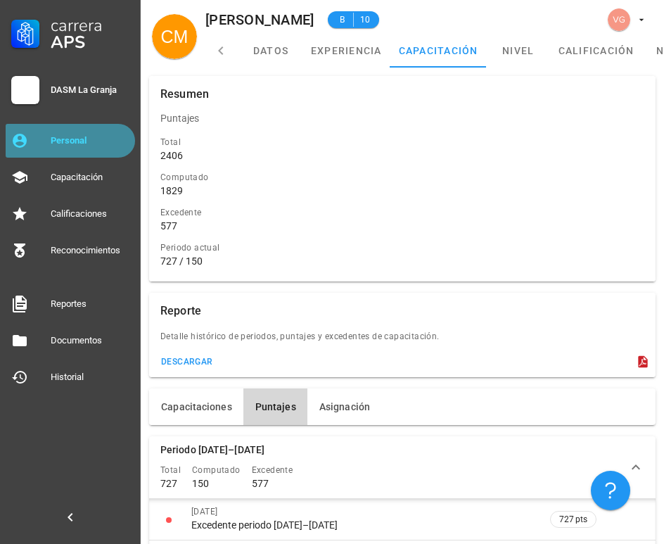
click at [91, 139] on div "Personal" at bounding box center [90, 140] width 79 height 11
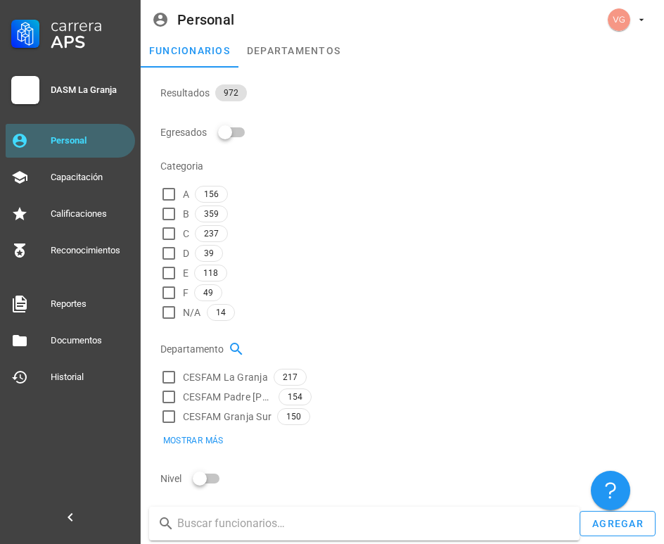
click at [208, 483] on input "text" at bounding box center [372, 523] width 391 height 23
paste input "[PERSON_NAME]"
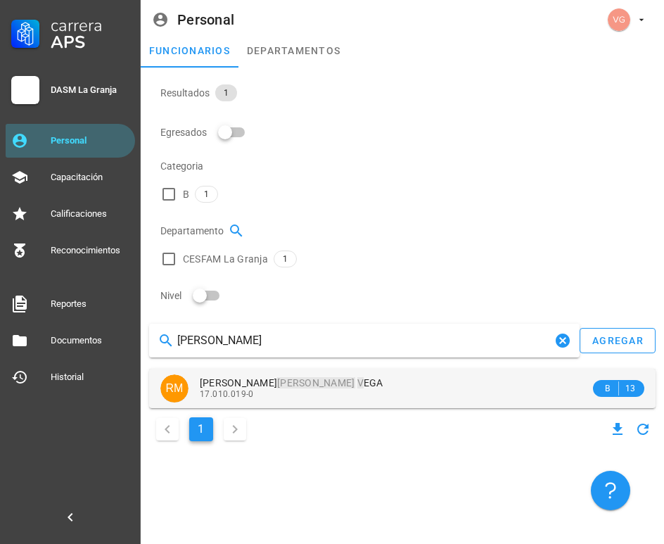
type input "[PERSON_NAME]"
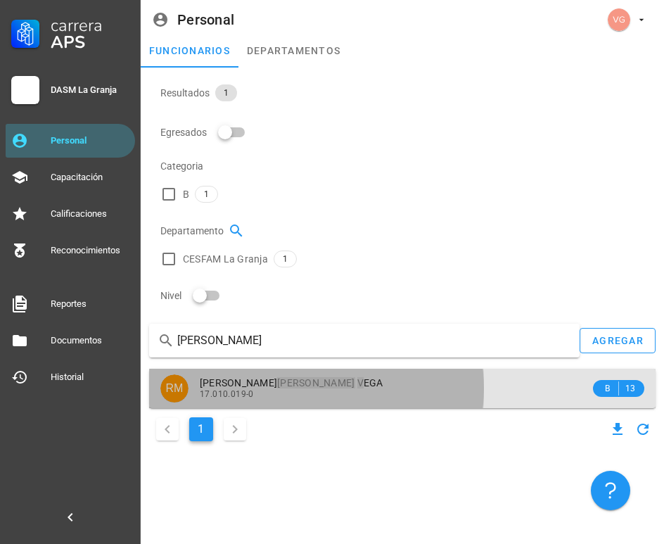
click at [300, 377] on mark "[PERSON_NAME]" at bounding box center [315, 382] width 77 height 11
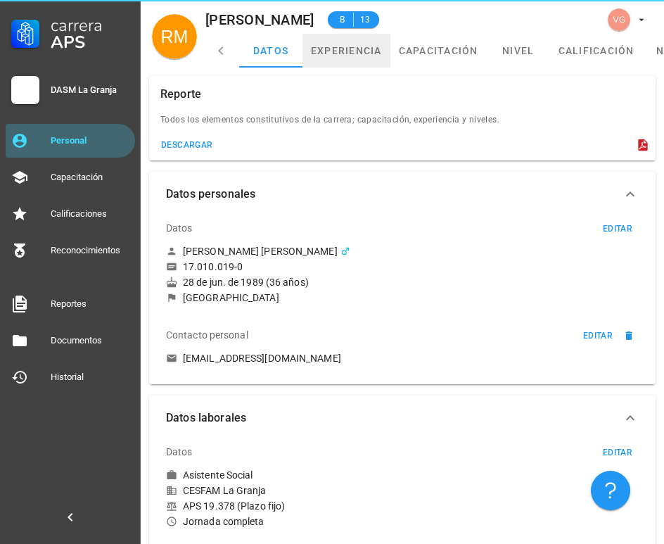
click at [378, 54] on link "experiencia" at bounding box center [346, 51] width 88 height 34
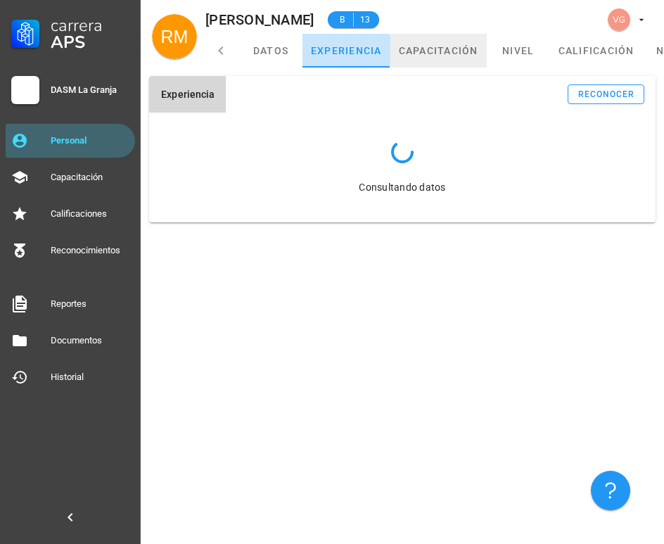
click at [443, 53] on link "capacitación" at bounding box center [438, 51] width 96 height 34
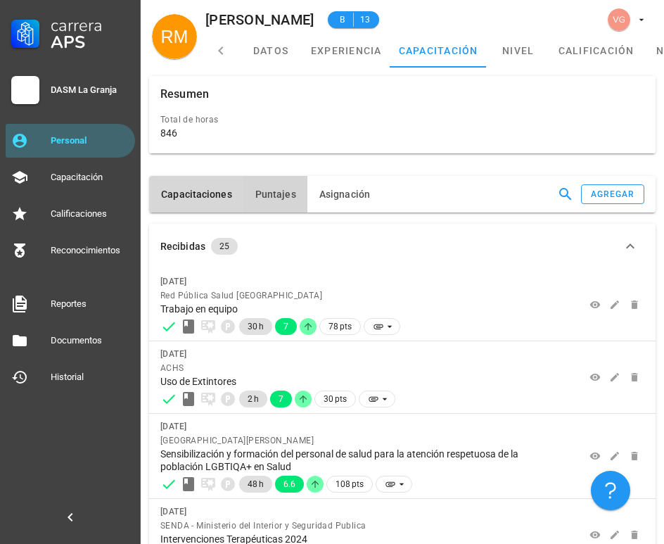
click at [277, 176] on button "Puntajes" at bounding box center [275, 194] width 64 height 37
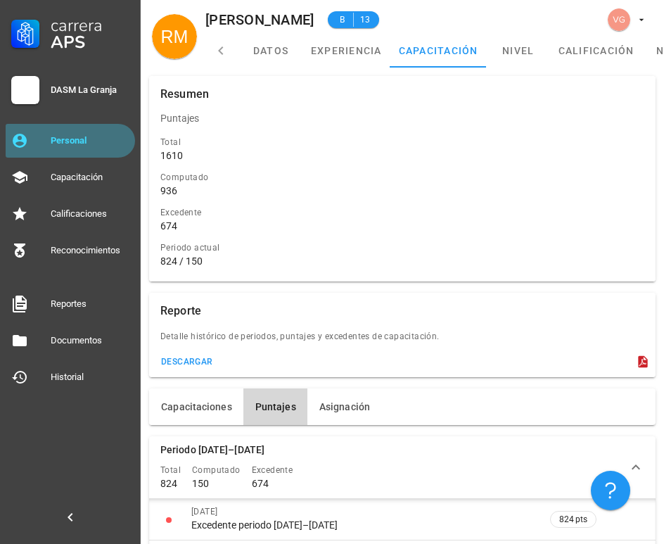
drag, startPoint x: 91, startPoint y: 141, endPoint x: 175, endPoint y: 139, distance: 83.7
click at [91, 141] on div "Personal" at bounding box center [90, 140] width 79 height 11
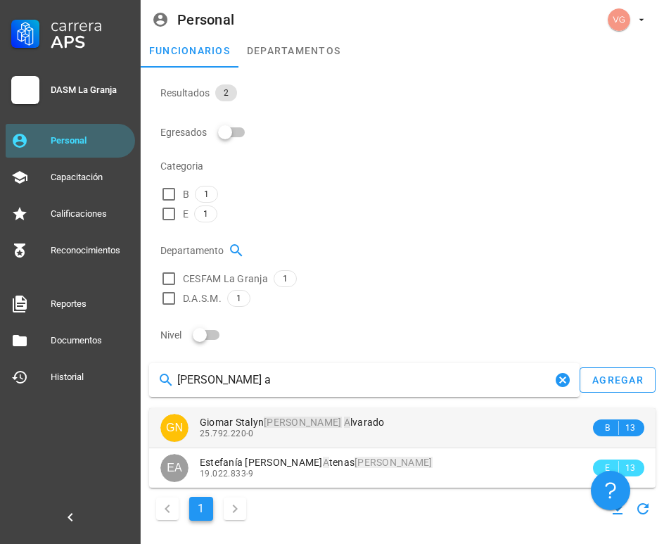
type input "[PERSON_NAME] a"
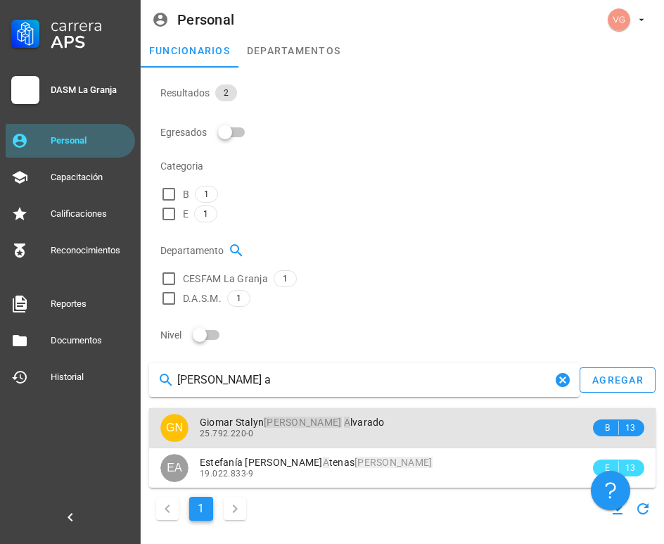
click at [338, 428] on div "25.792.220-0" at bounding box center [395, 433] width 390 height 10
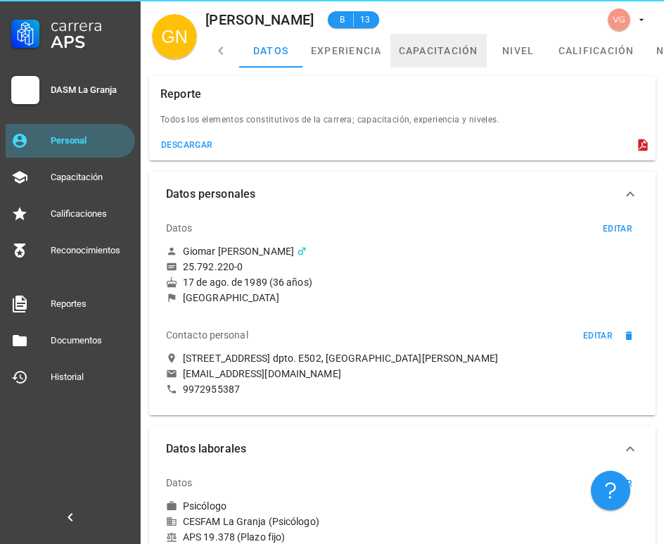
click at [442, 42] on link "capacitación" at bounding box center [438, 51] width 96 height 34
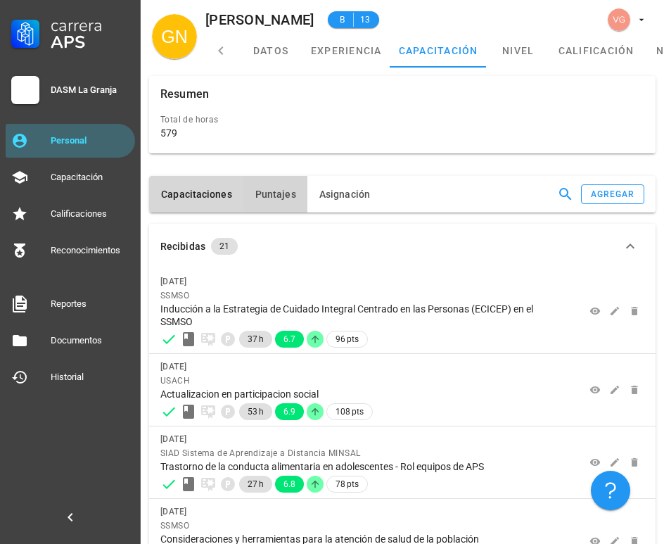
click at [272, 176] on button "Puntajes" at bounding box center [275, 194] width 64 height 37
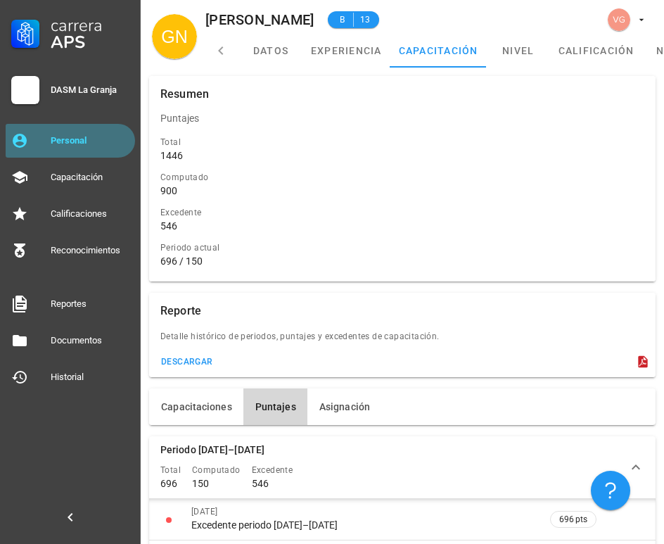
drag, startPoint x: 68, startPoint y: 139, endPoint x: 268, endPoint y: 135, distance: 200.5
click at [68, 139] on div "Personal" at bounding box center [90, 140] width 79 height 11
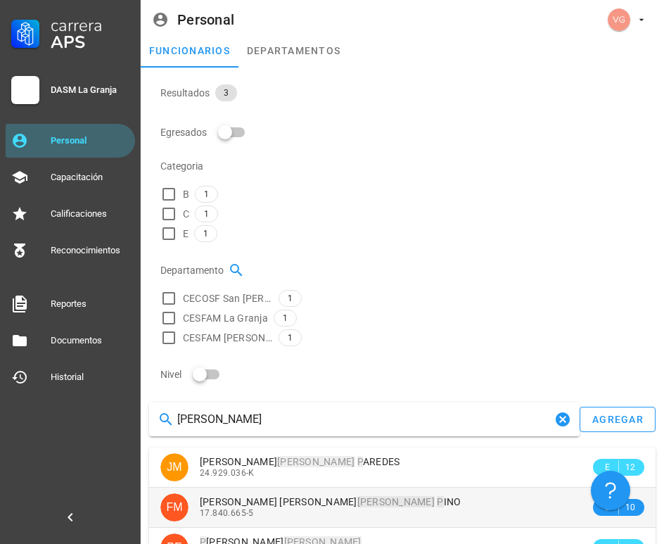
type input "[PERSON_NAME]"
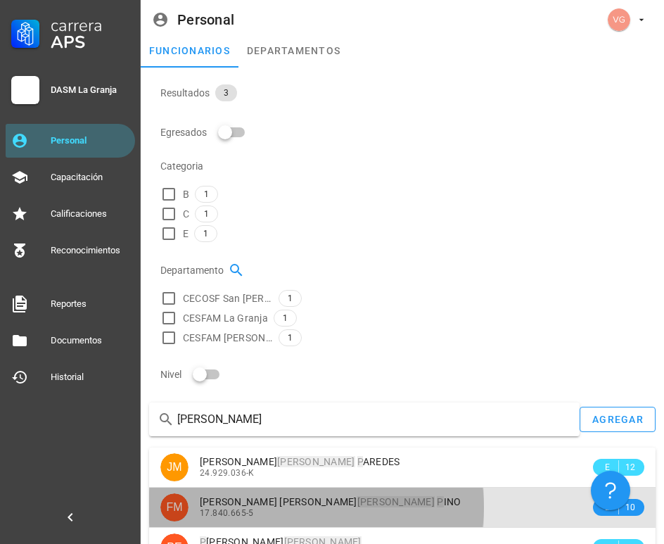
click at [363, 483] on div "17.840.665-5" at bounding box center [395, 513] width 390 height 10
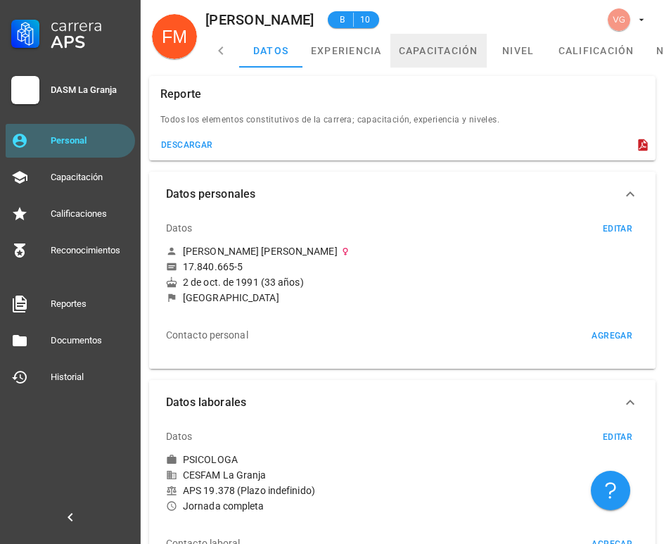
click at [421, 52] on link "capacitación" at bounding box center [438, 51] width 96 height 34
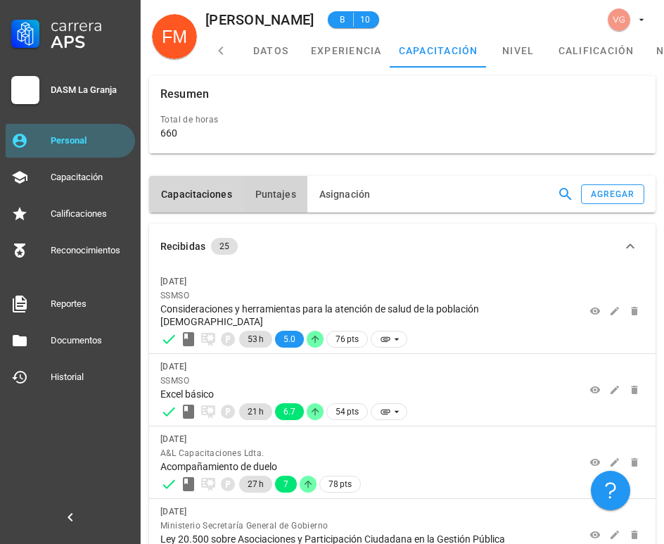
click at [272, 176] on button "Puntajes" at bounding box center [275, 194] width 64 height 37
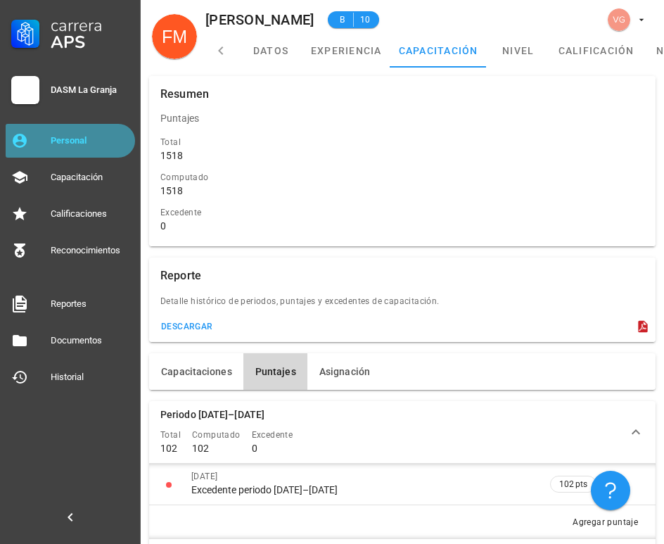
click at [66, 144] on div "Personal" at bounding box center [90, 140] width 79 height 11
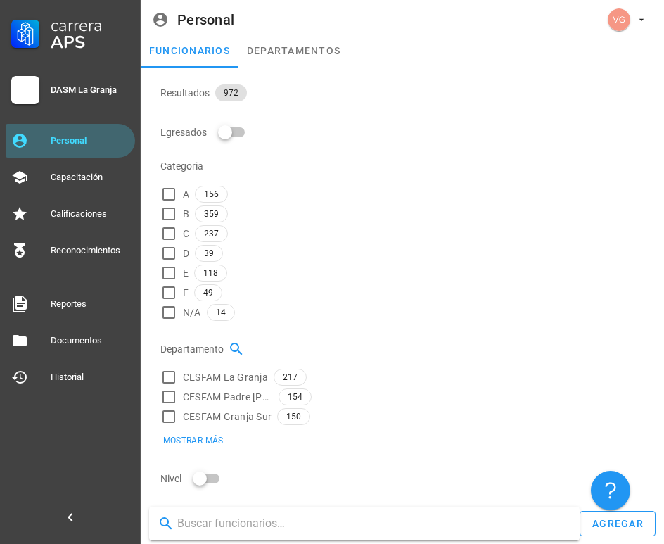
click at [232, 483] on input "text" at bounding box center [372, 523] width 391 height 23
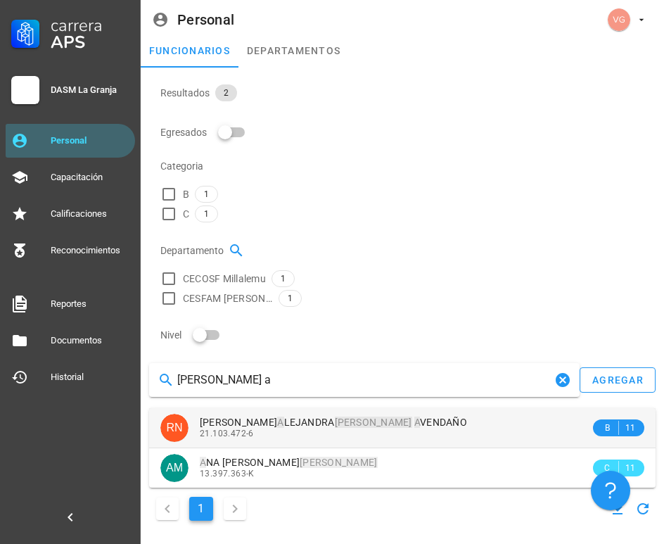
type input "[PERSON_NAME] a"
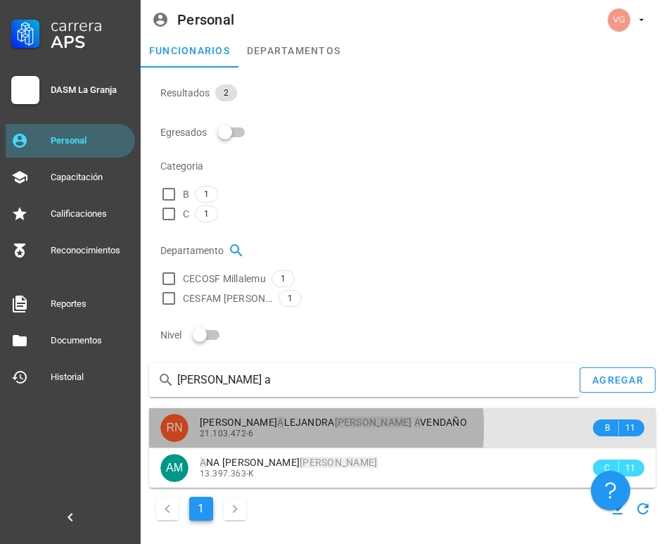
click at [345, 428] on div "21.103.472-6" at bounding box center [395, 433] width 390 height 10
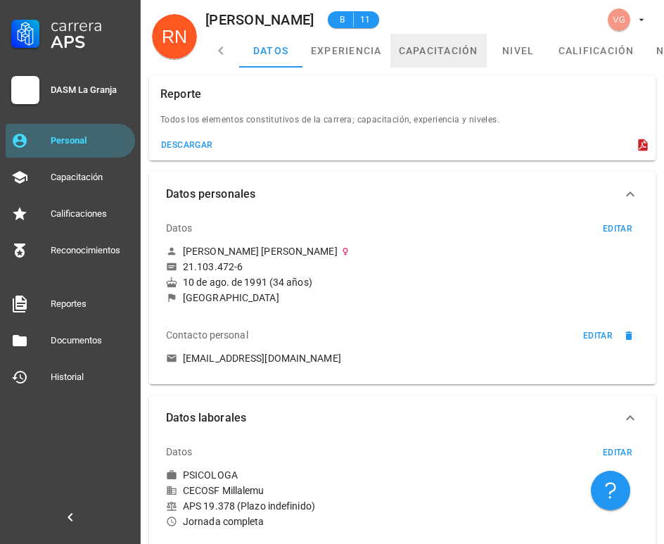
click at [431, 53] on link "capacitación" at bounding box center [438, 51] width 96 height 34
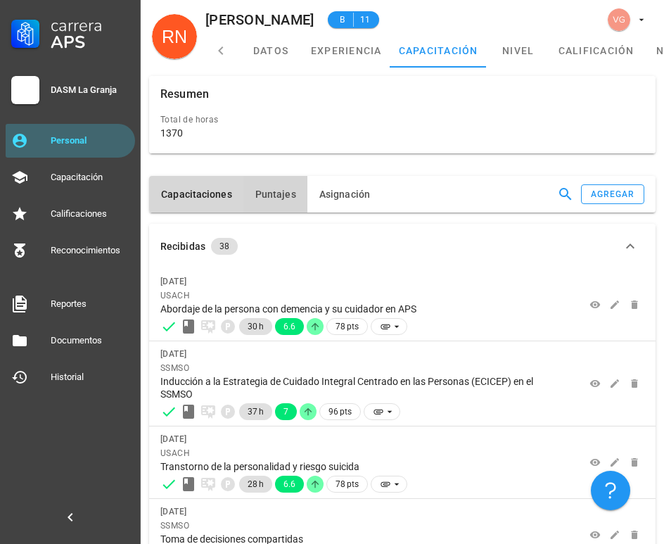
click at [274, 176] on button "Puntajes" at bounding box center [275, 194] width 64 height 37
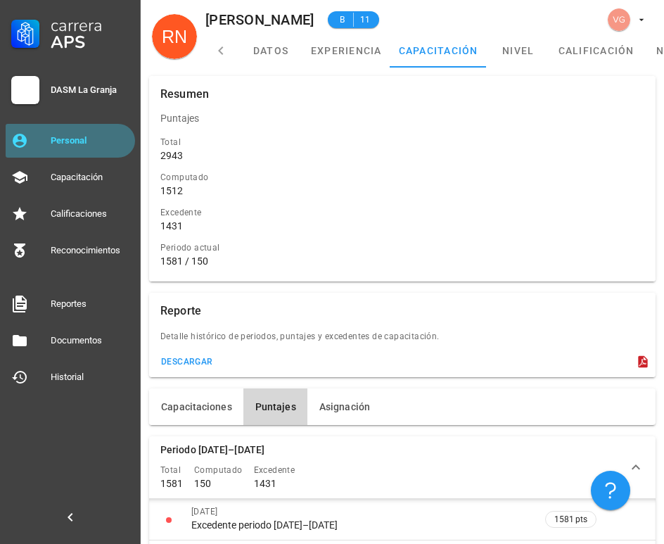
drag, startPoint x: 103, startPoint y: 133, endPoint x: 122, endPoint y: 134, distance: 19.7
click at [102, 133] on div "Personal" at bounding box center [90, 140] width 79 height 23
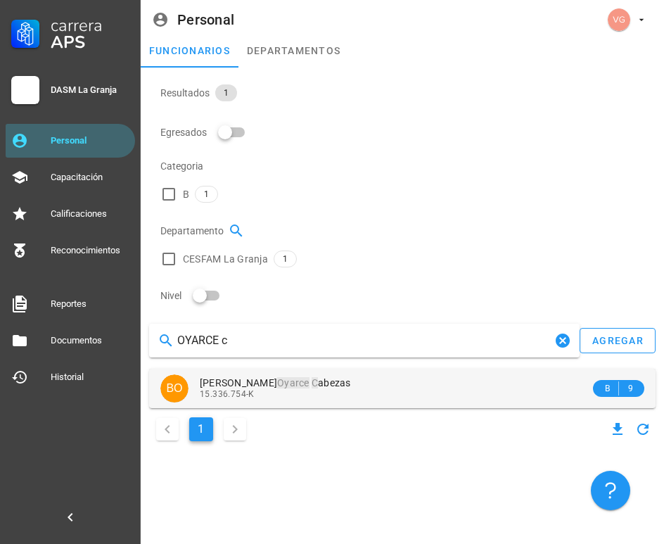
type input "OYARCE c"
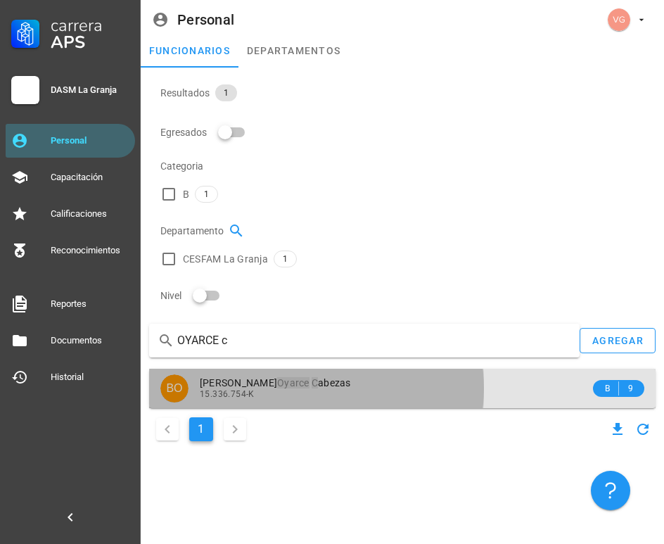
click at [341, 389] on div "15.336.754-K" at bounding box center [395, 394] width 390 height 10
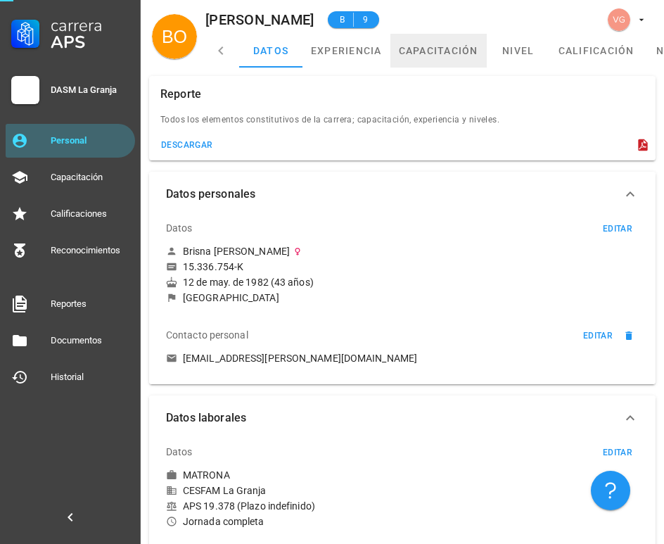
click at [421, 46] on link "capacitación" at bounding box center [438, 51] width 96 height 34
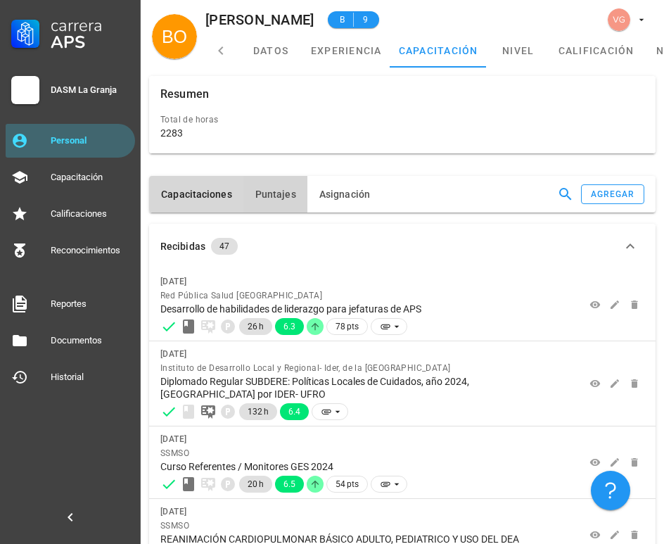
click at [270, 176] on button "Puntajes" at bounding box center [275, 194] width 64 height 37
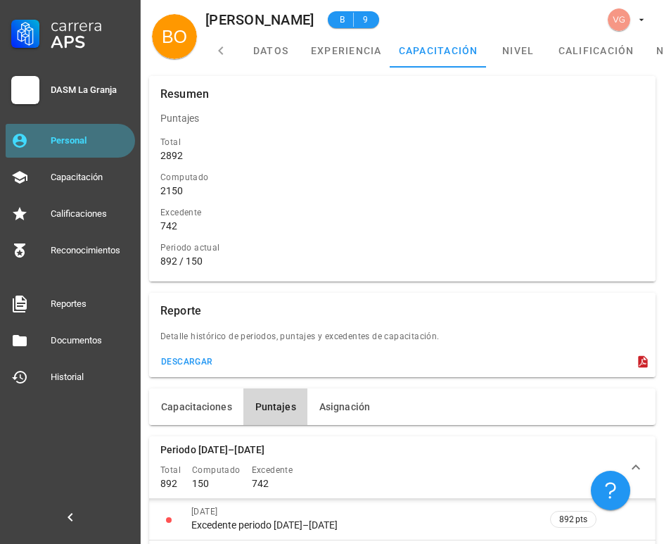
click at [106, 144] on div "Personal" at bounding box center [90, 140] width 79 height 11
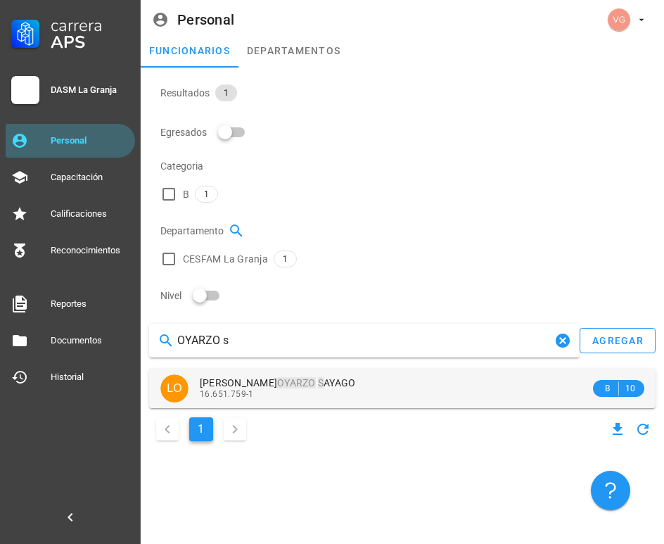
type input "OYARZO s"
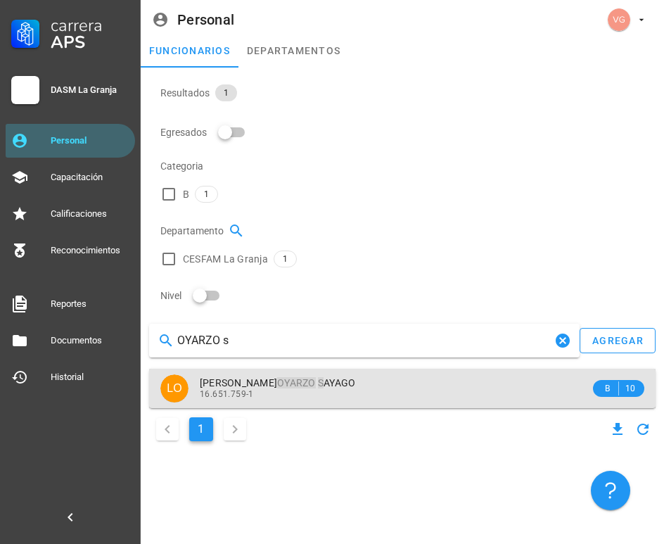
click at [335, 389] on div "16.651.759-1" at bounding box center [395, 394] width 390 height 10
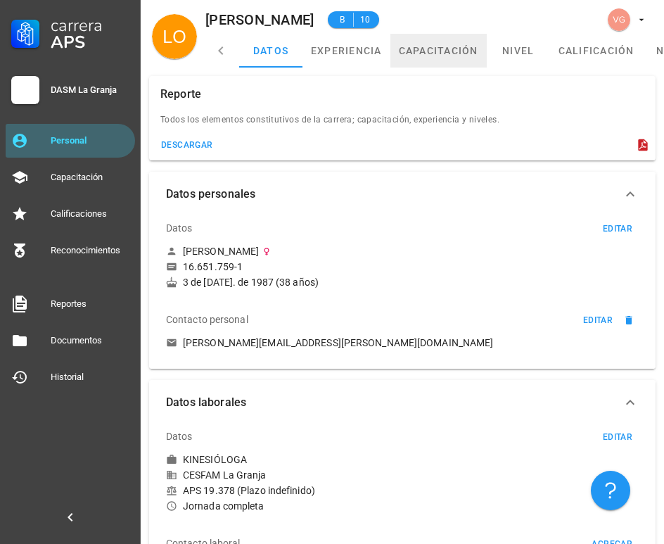
click at [427, 49] on link "capacitación" at bounding box center [438, 51] width 96 height 34
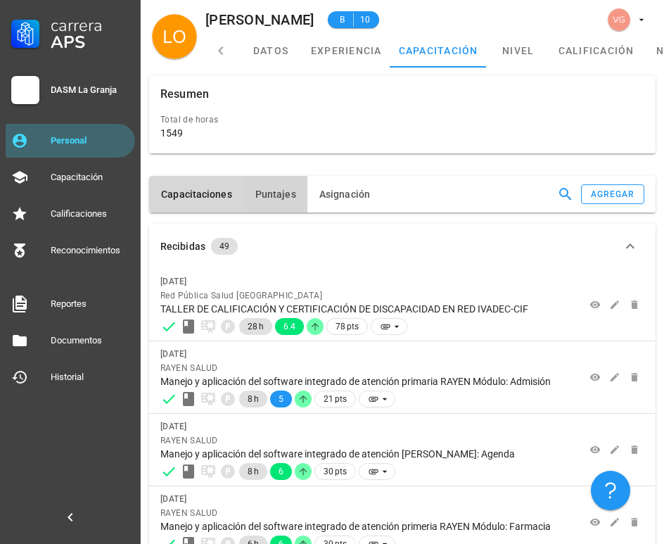
click at [275, 176] on button "Puntajes" at bounding box center [275, 194] width 64 height 37
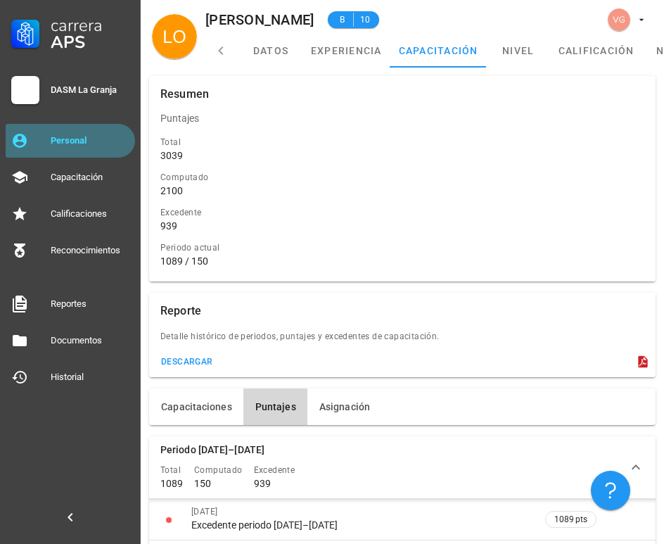
click at [85, 145] on div "Personal" at bounding box center [90, 140] width 79 height 11
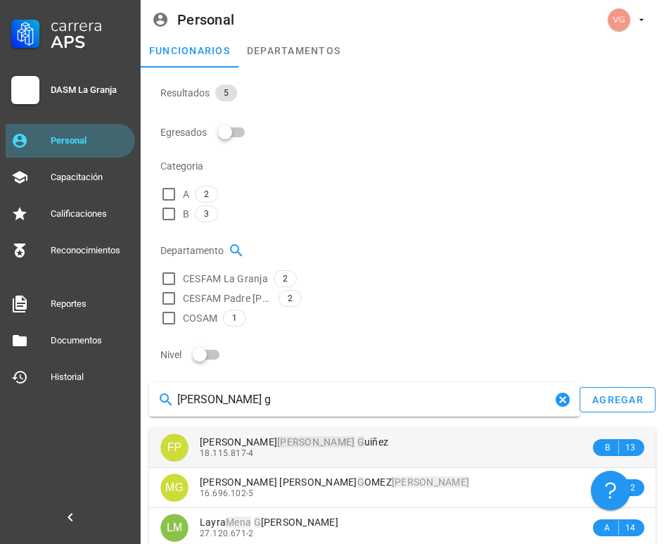
type input "[PERSON_NAME] g"
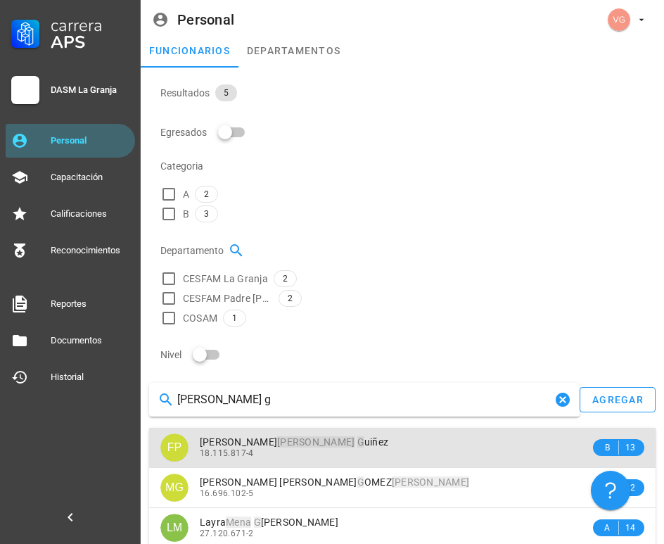
click at [333, 448] on div "18.115.817-4" at bounding box center [395, 453] width 390 height 10
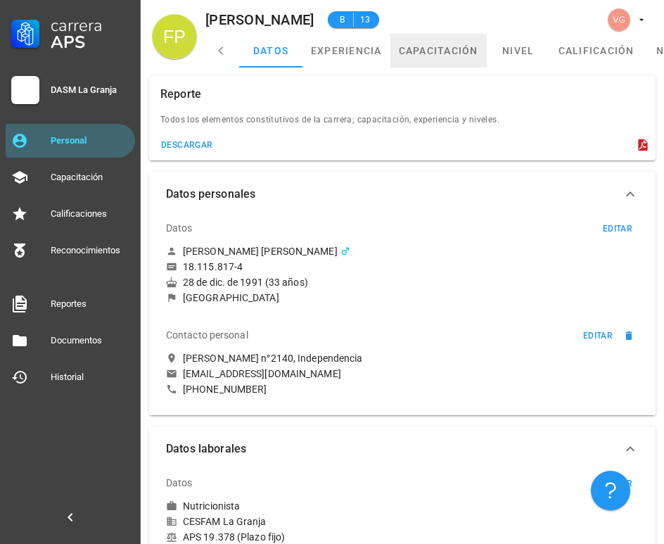
click at [424, 51] on link "capacitación" at bounding box center [438, 51] width 96 height 34
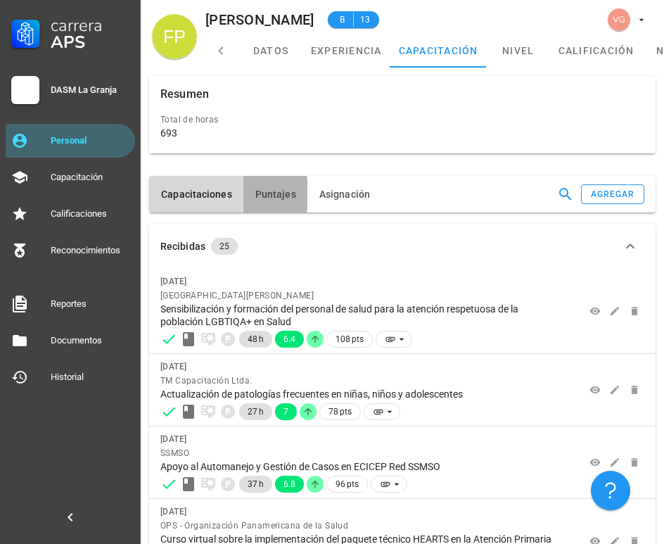
click at [274, 176] on button "Puntajes" at bounding box center [275, 194] width 64 height 37
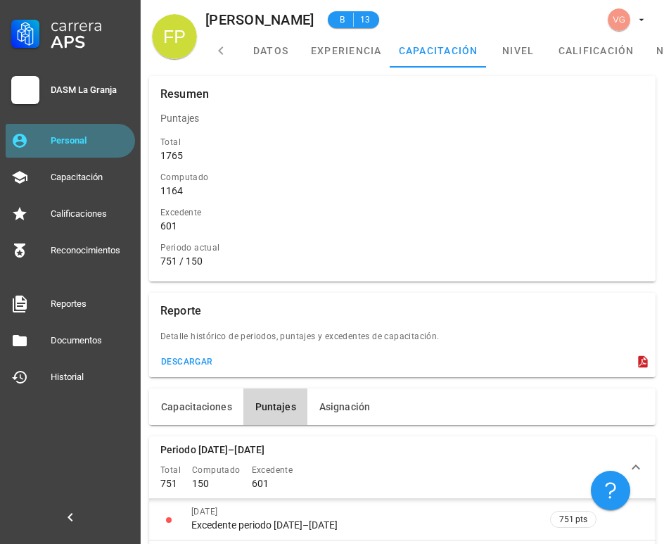
drag, startPoint x: 82, startPoint y: 149, endPoint x: 161, endPoint y: 146, distance: 79.6
click at [82, 149] on div "Personal" at bounding box center [90, 140] width 79 height 23
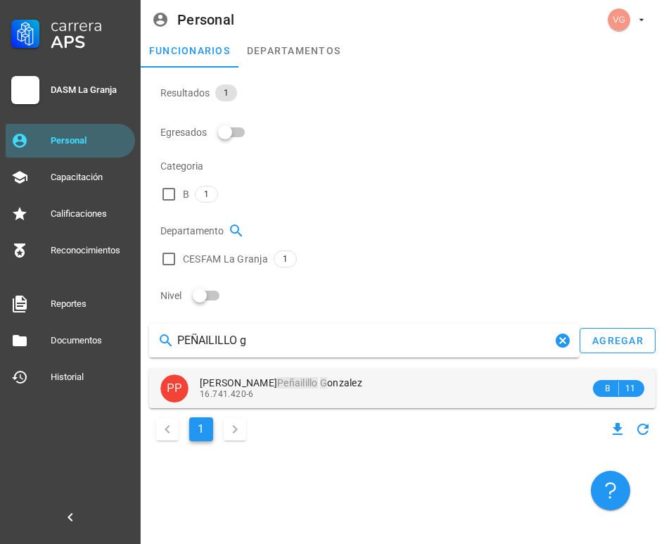
type input "PEÑAILILLO g"
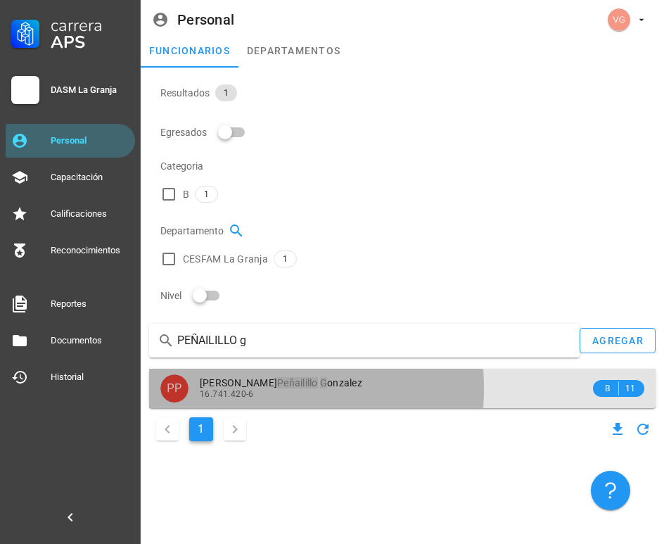
click at [312, 389] on div "16.741.420-6" at bounding box center [395, 394] width 390 height 10
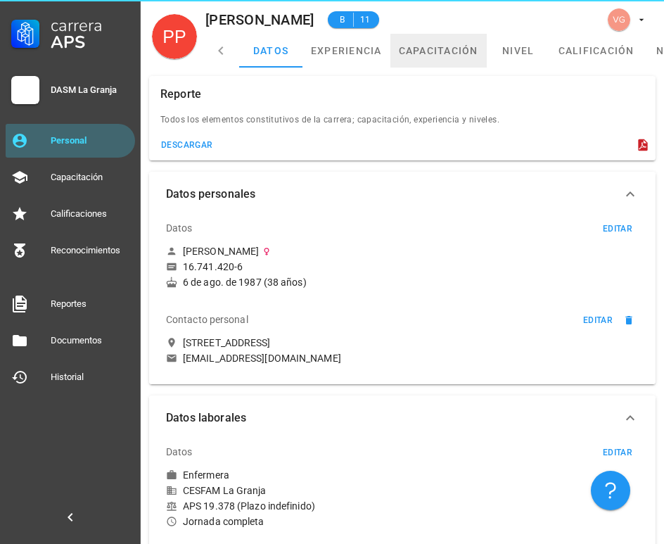
click at [473, 44] on link "capacitación" at bounding box center [438, 51] width 96 height 34
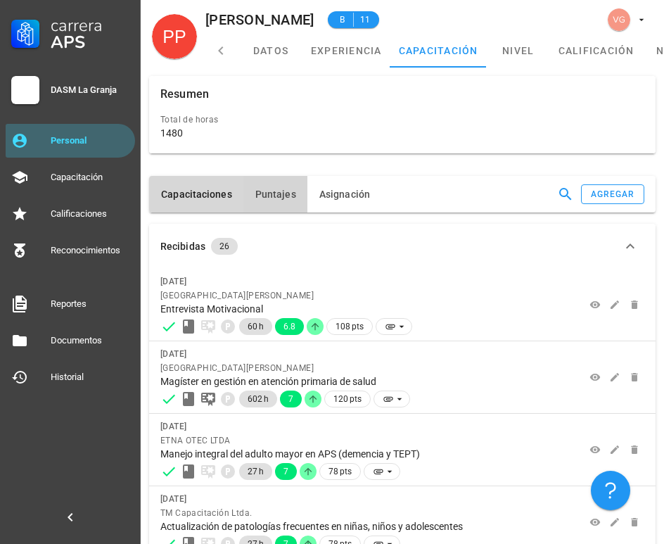
click at [274, 189] on span "Puntajes" at bounding box center [276, 194] width 42 height 11
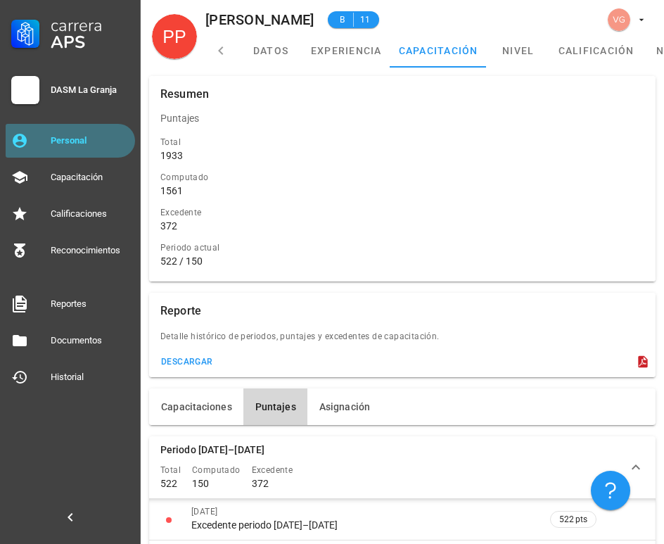
drag, startPoint x: 91, startPoint y: 137, endPoint x: 161, endPoint y: 134, distance: 70.4
click at [92, 137] on div "Personal" at bounding box center [90, 140] width 79 height 11
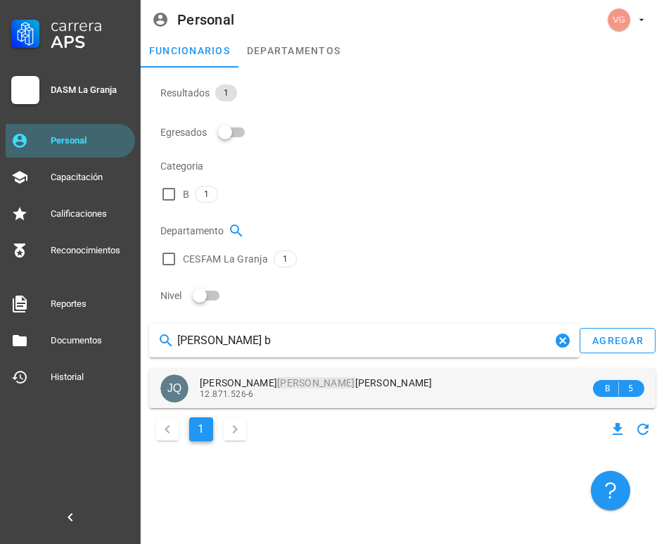
type input "[PERSON_NAME] b"
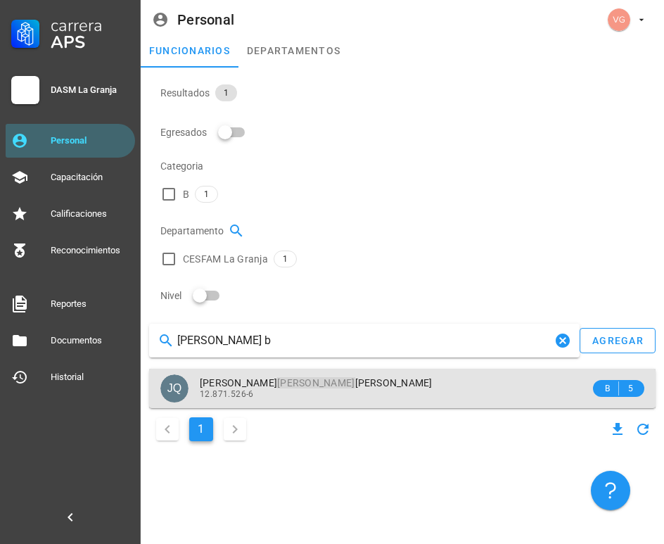
click at [307, 389] on div "12.871.526-6" at bounding box center [395, 394] width 390 height 10
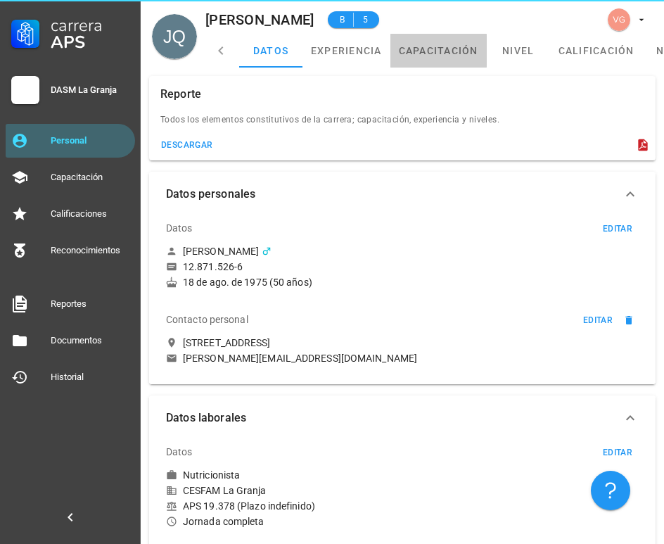
click at [409, 55] on link "capacitación" at bounding box center [438, 51] width 96 height 34
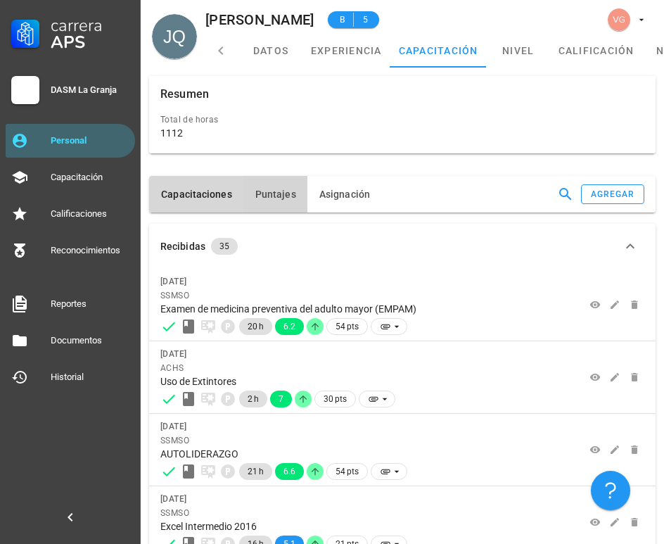
click at [286, 189] on span "Puntajes" at bounding box center [276, 194] width 42 height 11
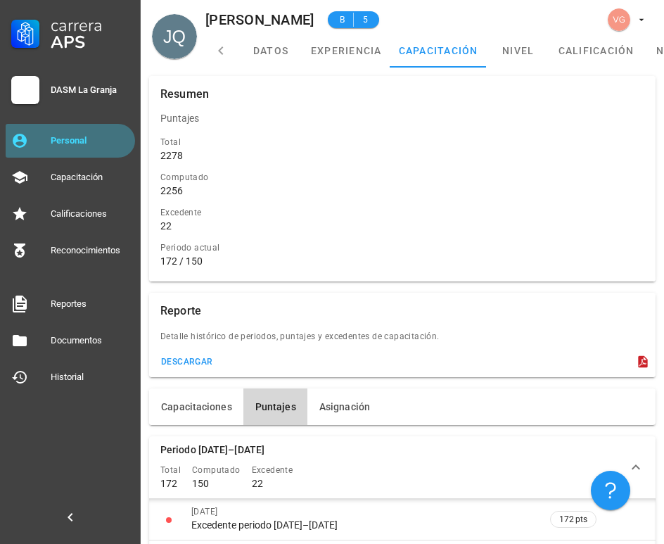
click at [73, 128] on link "Personal" at bounding box center [70, 141] width 129 height 34
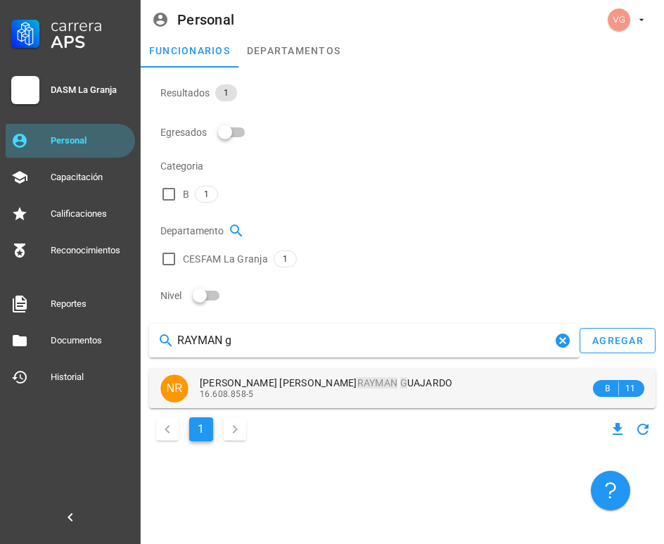
type input "RAYMAN g"
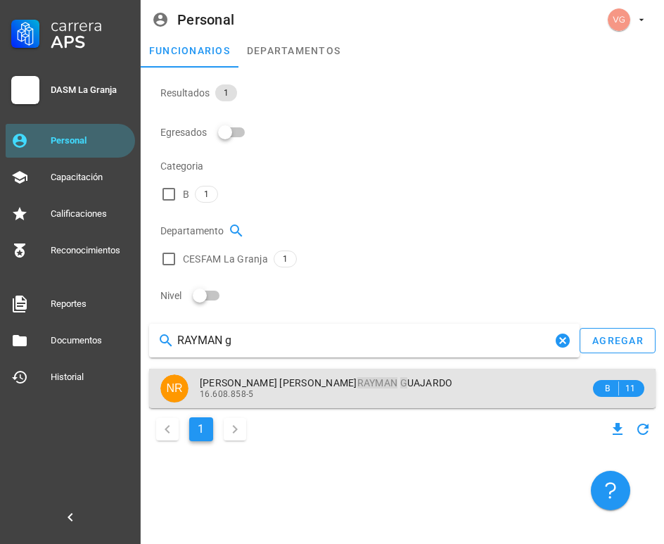
click at [343, 377] on span "[PERSON_NAME] [PERSON_NAME]" at bounding box center [326, 382] width 253 height 11
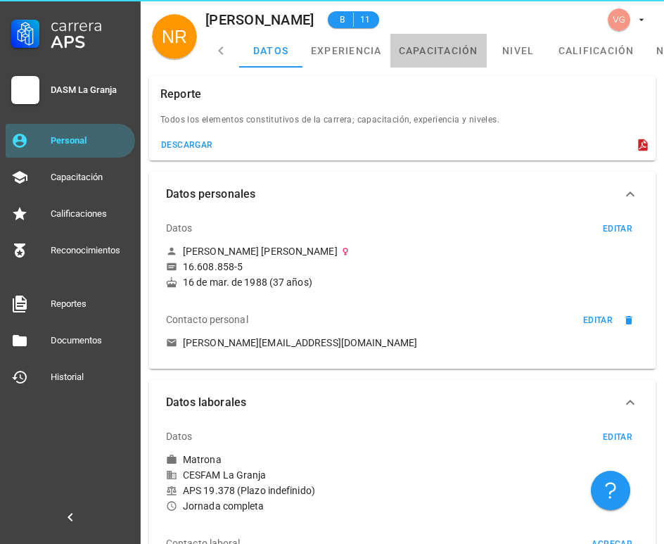
click at [417, 53] on link "capacitación" at bounding box center [438, 51] width 96 height 34
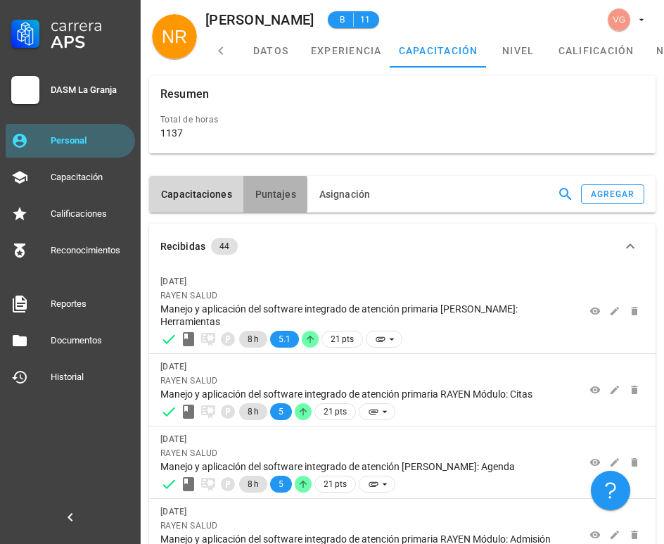
click at [293, 176] on button "Puntajes" at bounding box center [275, 194] width 64 height 37
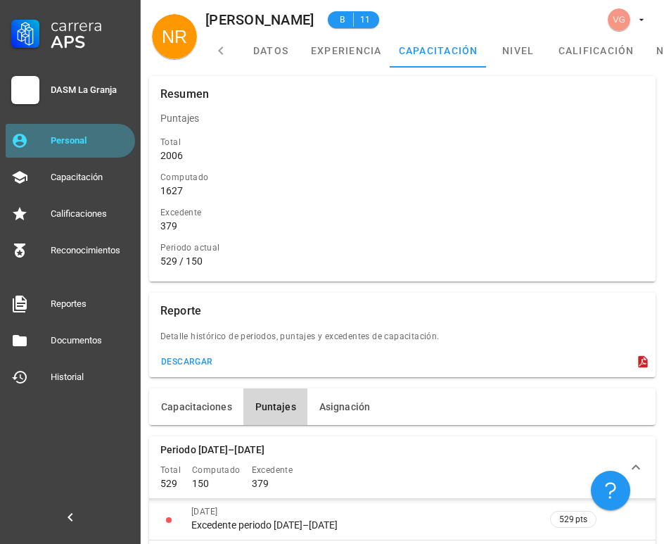
drag, startPoint x: 89, startPoint y: 140, endPoint x: 222, endPoint y: 152, distance: 132.8
click at [89, 139] on div "Personal" at bounding box center [90, 140] width 79 height 11
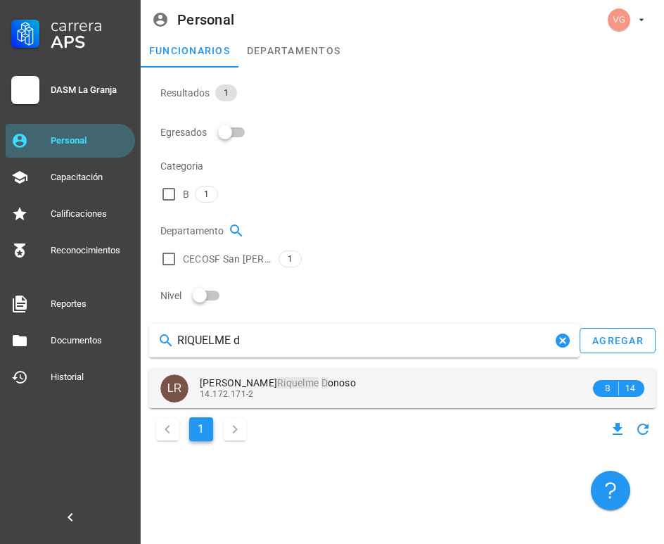
type input "RIQUELME d"
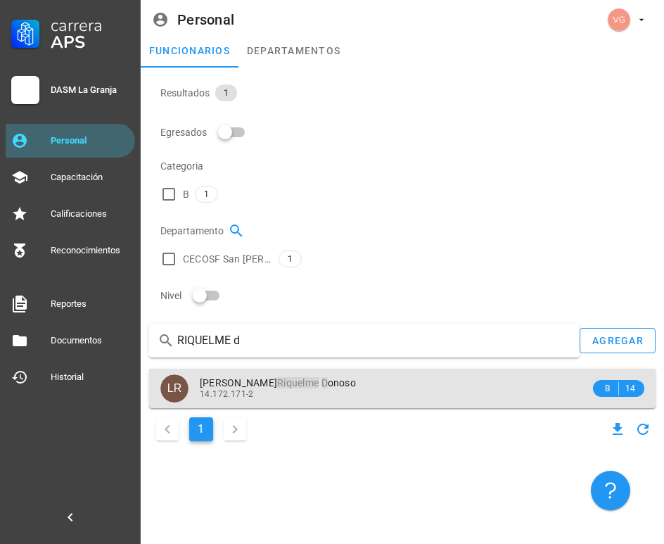
click at [280, 389] on div "14.172.171-2" at bounding box center [395, 394] width 390 height 10
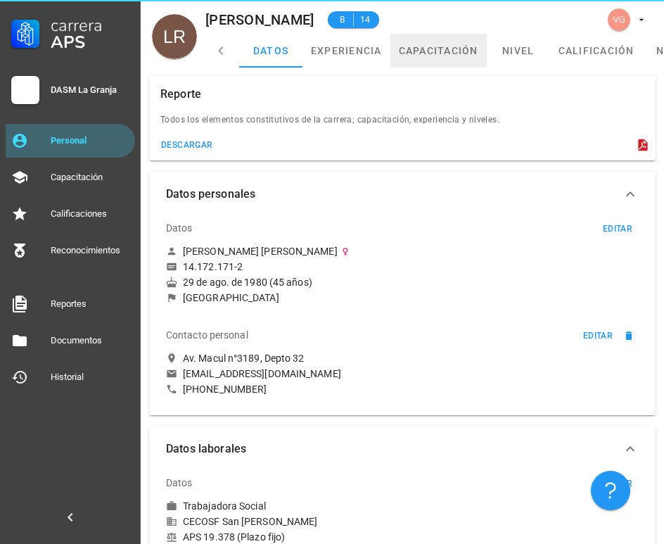
click at [418, 47] on link "capacitación" at bounding box center [438, 51] width 96 height 34
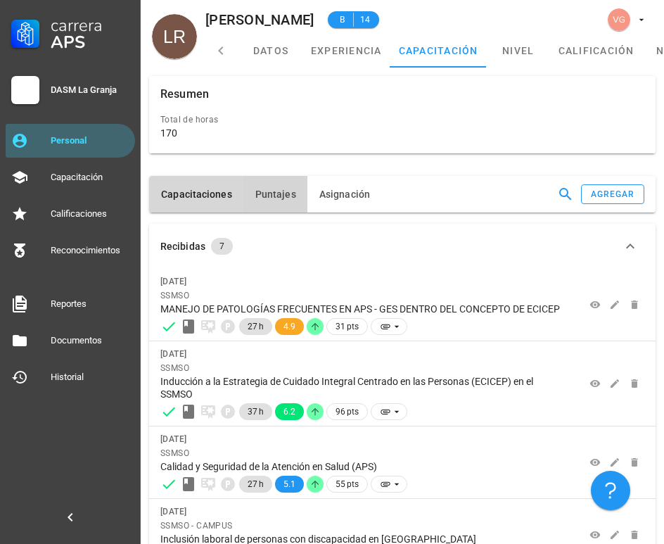
click at [277, 176] on button "Puntajes" at bounding box center [275, 194] width 64 height 37
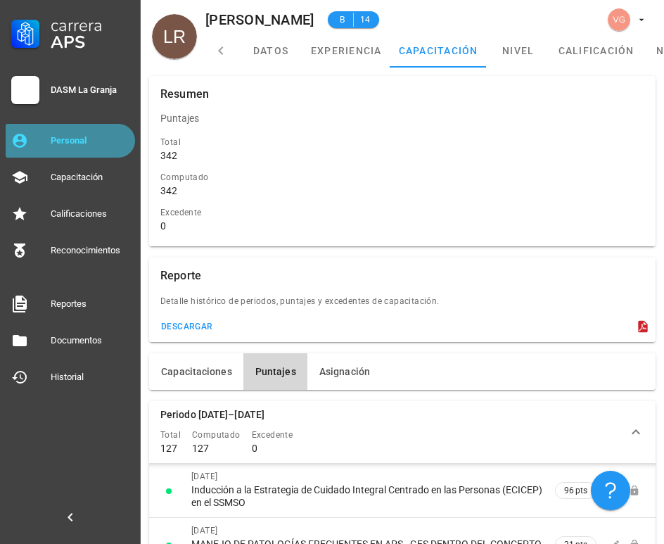
click at [95, 147] on div "Personal" at bounding box center [90, 140] width 79 height 23
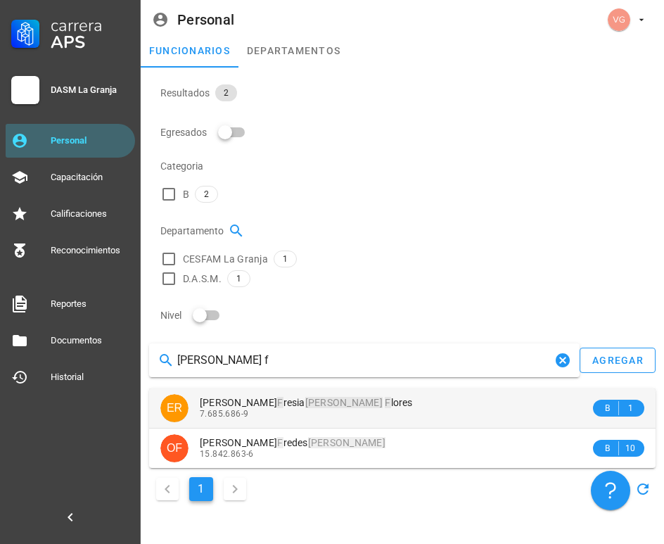
type input "[PERSON_NAME] f"
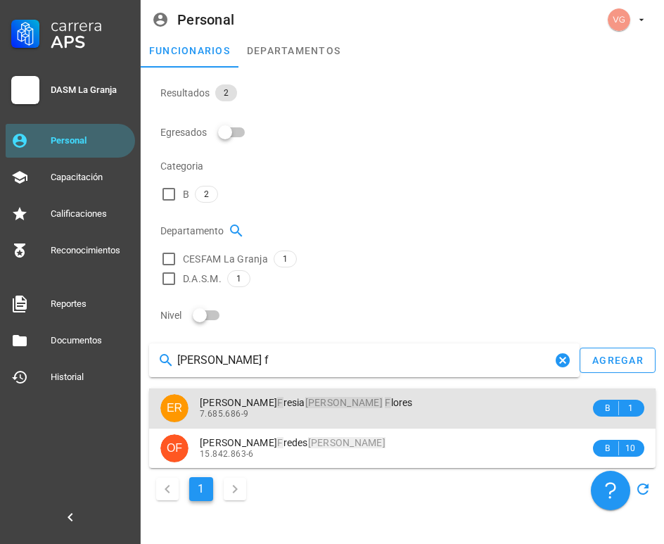
click at [321, 409] on div "7.685.686-9" at bounding box center [395, 414] width 390 height 10
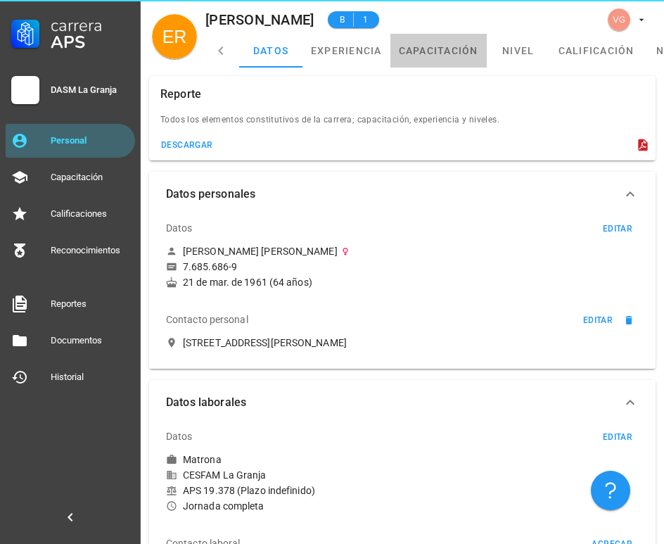
click at [439, 51] on link "capacitación" at bounding box center [438, 51] width 96 height 34
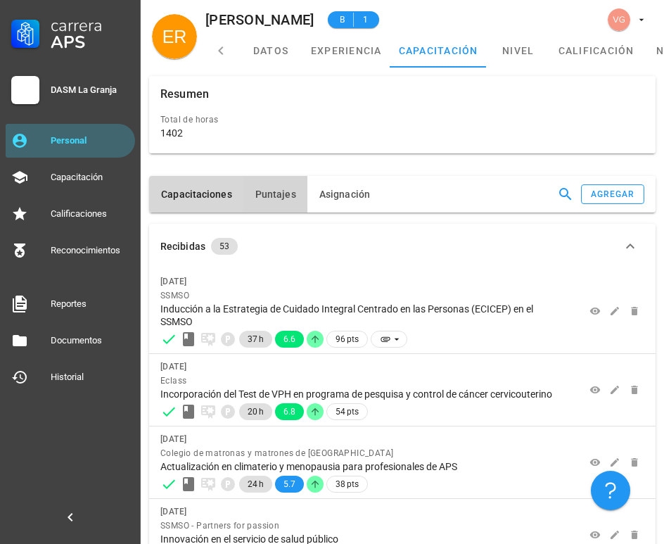
click at [270, 189] on span "Puntajes" at bounding box center [276, 194] width 42 height 11
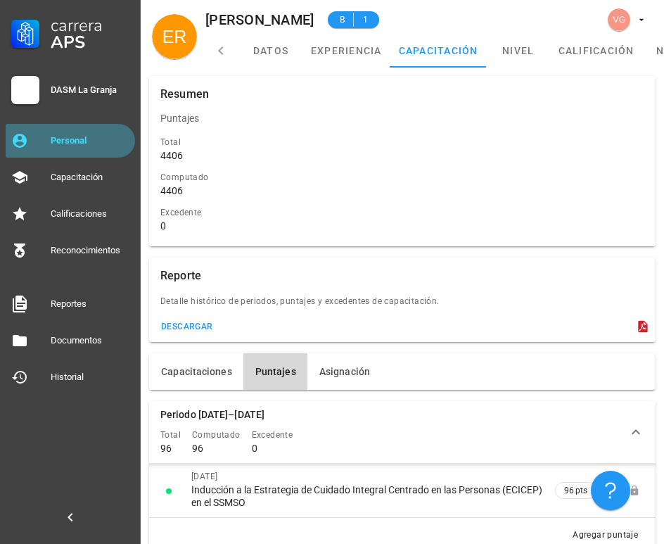
drag, startPoint x: 84, startPoint y: 141, endPoint x: 111, endPoint y: 140, distance: 27.4
click at [84, 141] on div "Personal" at bounding box center [90, 140] width 79 height 11
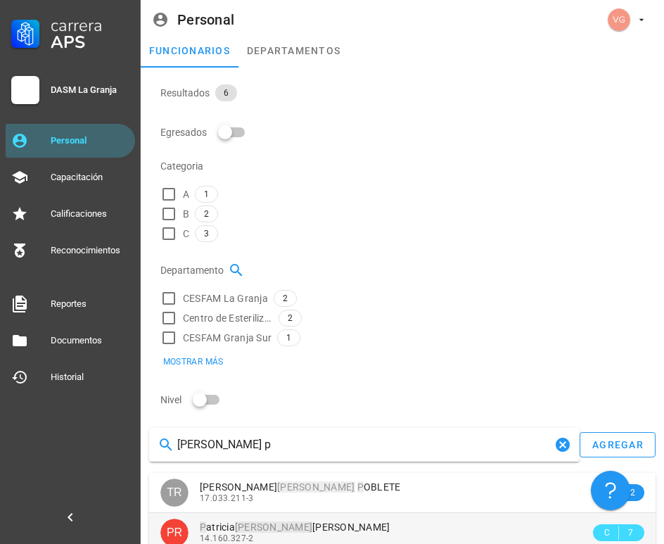
type input "[PERSON_NAME] p"
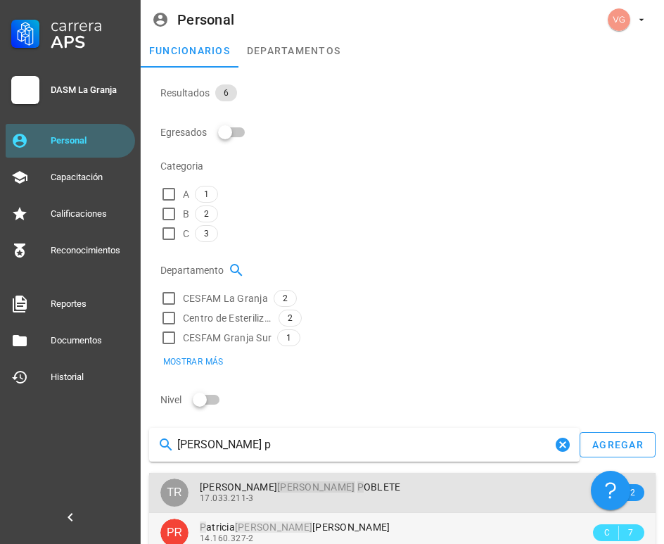
click at [333, 483] on div "17.033.211-3" at bounding box center [395, 498] width 390 height 10
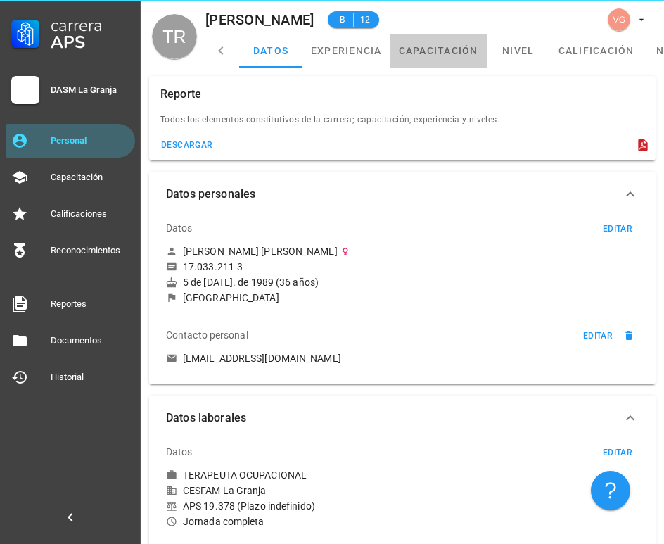
click at [407, 47] on link "capacitación" at bounding box center [438, 51] width 96 height 34
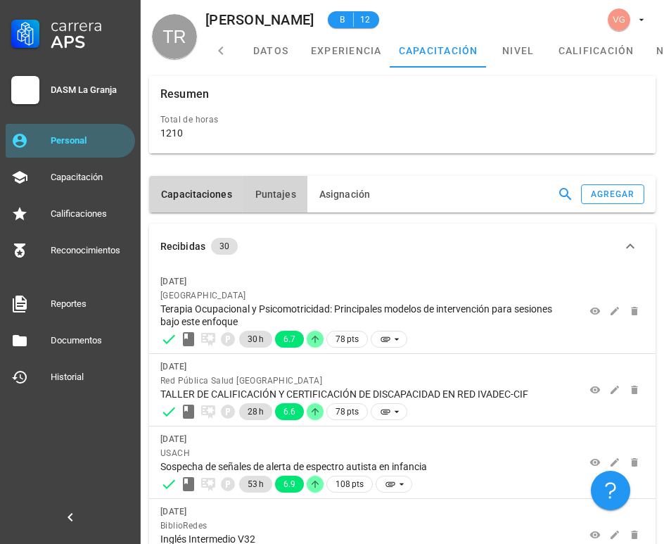
click at [281, 189] on span "Puntajes" at bounding box center [276, 194] width 42 height 11
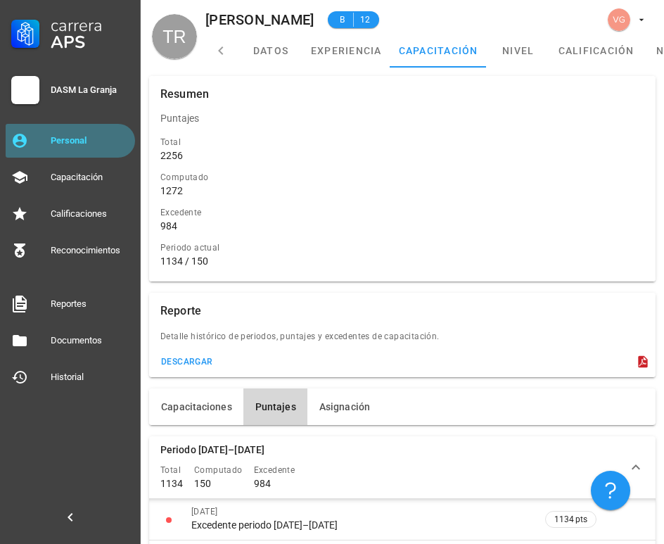
click at [78, 130] on div "Personal" at bounding box center [90, 140] width 79 height 23
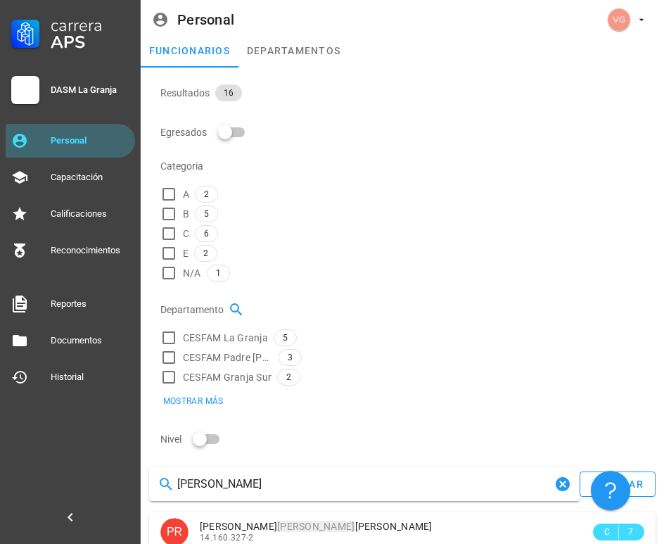
type input "[PERSON_NAME]"
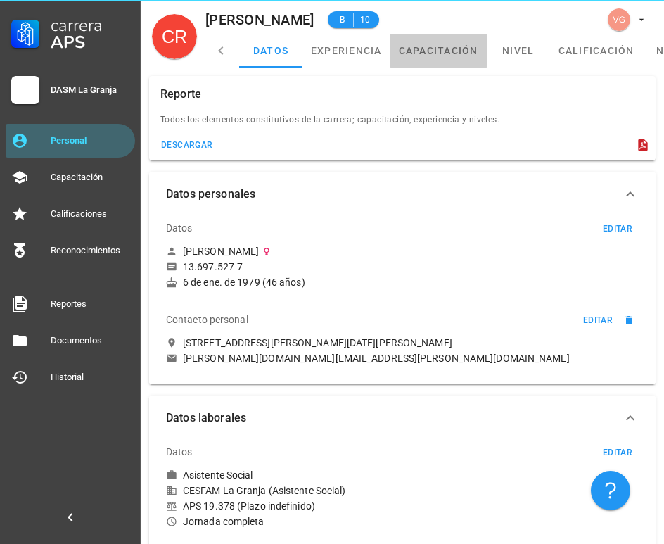
click at [416, 52] on link "capacitación" at bounding box center [438, 51] width 96 height 34
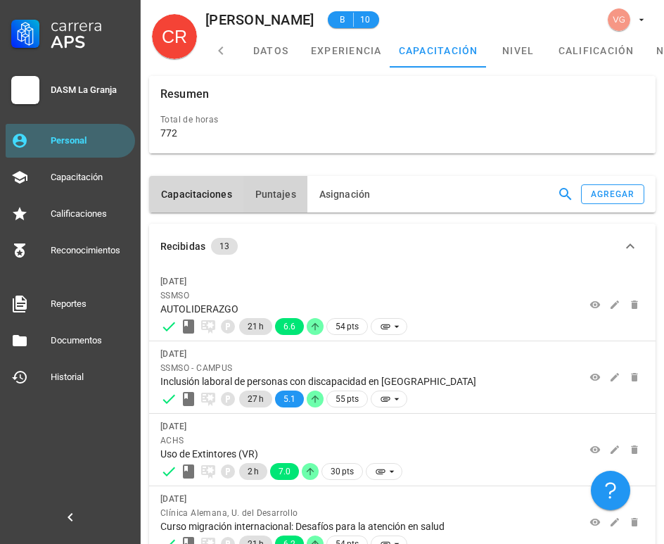
click at [278, 176] on button "Puntajes" at bounding box center [275, 194] width 64 height 37
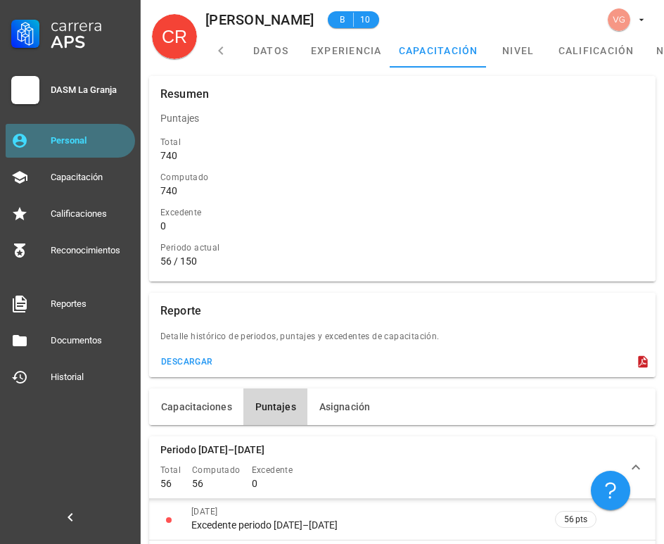
drag, startPoint x: 114, startPoint y: 144, endPoint x: 128, endPoint y: 144, distance: 14.1
click at [114, 144] on div "Personal" at bounding box center [90, 140] width 79 height 11
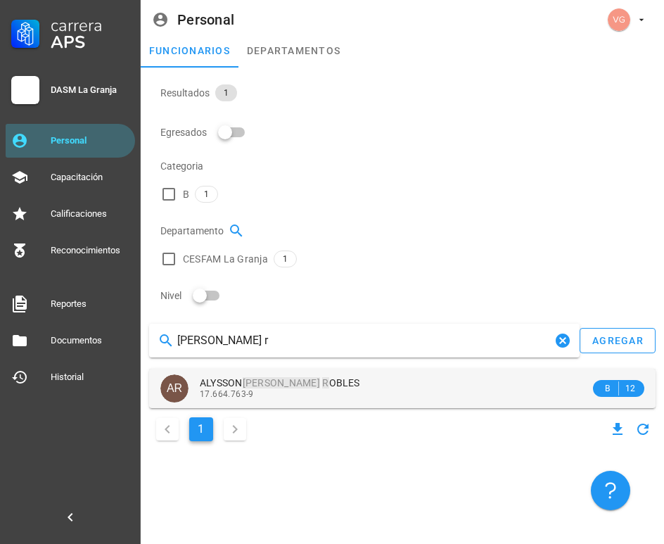
type input "[PERSON_NAME] r"
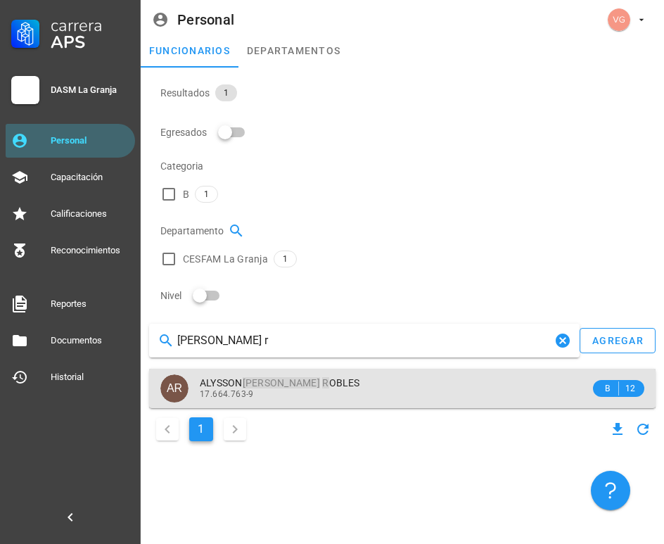
click at [312, 377] on span "[PERSON_NAME] R OBLES" at bounding box center [280, 382] width 160 height 11
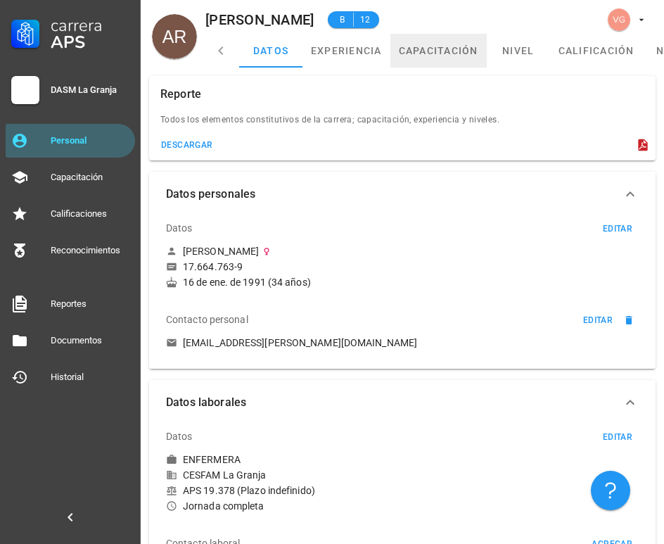
click at [439, 44] on link "capacitación" at bounding box center [438, 51] width 96 height 34
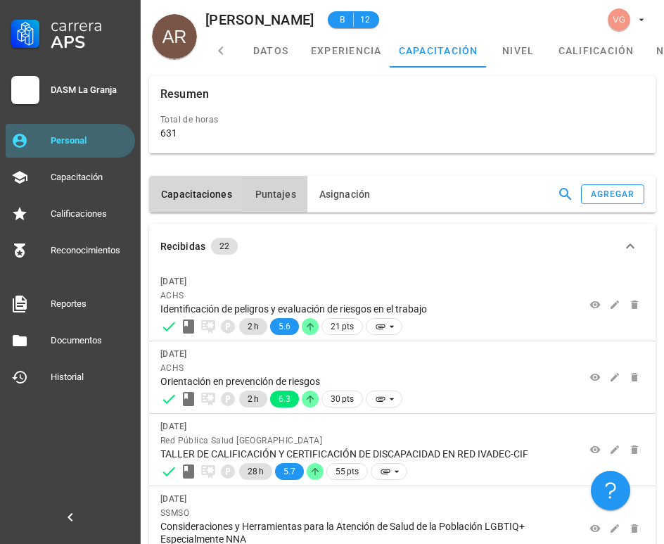
click at [272, 176] on button "Puntajes" at bounding box center [275, 194] width 64 height 37
